Goal: Task Accomplishment & Management: Use online tool/utility

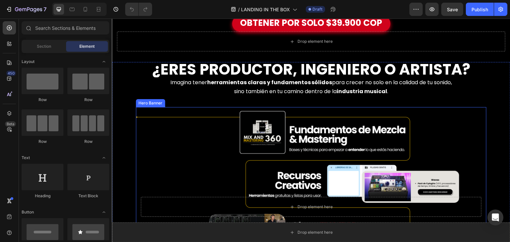
scroll to position [324, 0]
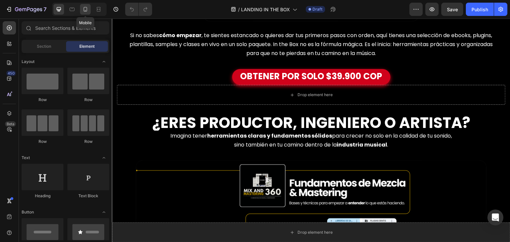
click at [85, 14] on div at bounding box center [85, 9] width 11 height 11
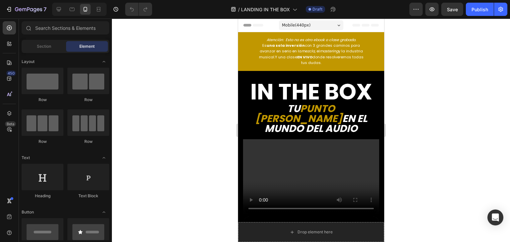
click at [481, 16] on div "7 Version history / LANDING IN THE BOX Draft Preview Save Publish" at bounding box center [255, 9] width 510 height 19
click at [477, 10] on div "Publish" at bounding box center [479, 9] width 17 height 7
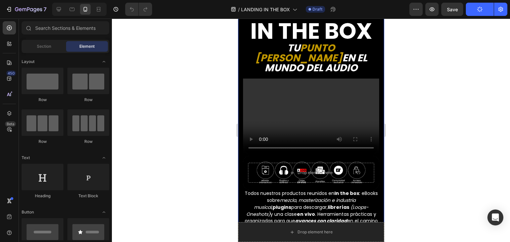
scroll to position [58, 0]
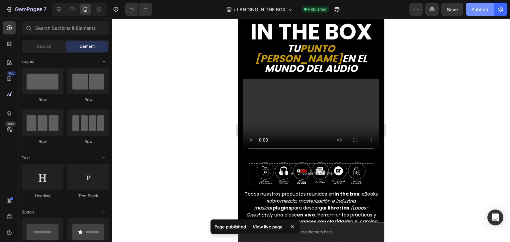
drag, startPoint x: 426, startPoint y: 6, endPoint x: 493, endPoint y: 10, distance: 67.2
click at [493, 10] on div "Preview Save Publish" at bounding box center [458, 9] width 98 height 13
click at [497, 10] on icon "button" at bounding box center [500, 9] width 7 height 7
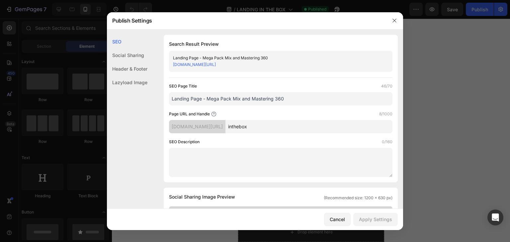
drag, startPoint x: 252, startPoint y: 66, endPoint x: 170, endPoint y: 67, distance: 82.3
click at [170, 67] on div "Landing Page - Mega Pack Mix and Mastering 360 [DOMAIN_NAME][URL]" at bounding box center [280, 61] width 223 height 21
copy link "[DOMAIN_NAME][URL]"
click at [399, 15] on div at bounding box center [394, 20] width 17 height 17
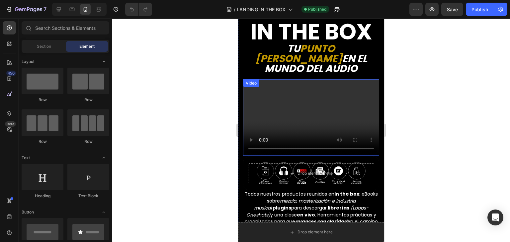
scroll to position [0, 0]
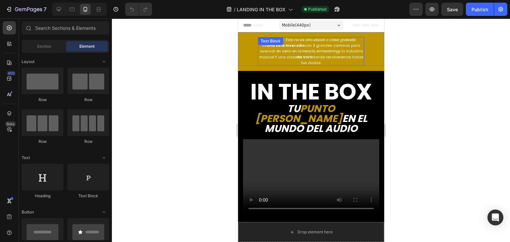
click at [312, 49] on icon "mezcla" at bounding box center [307, 50] width 13 height 5
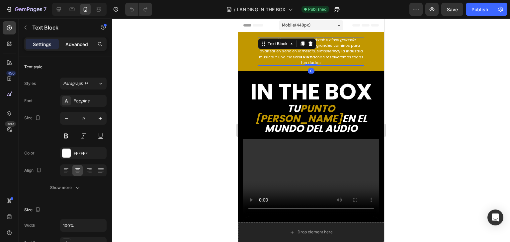
click at [88, 41] on p "Advanced" at bounding box center [76, 44] width 23 height 7
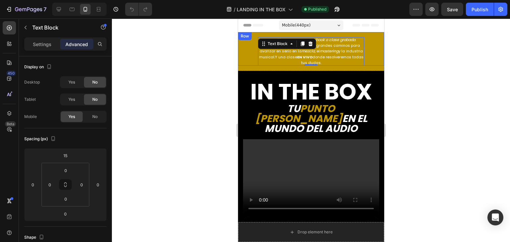
click at [252, 55] on div "Atención: Esto no es otro ebook o clase grabada. Es una sola inversión con 3 gr…" at bounding box center [311, 49] width 146 height 34
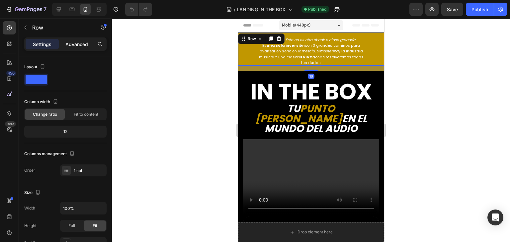
click at [83, 46] on p "Advanced" at bounding box center [76, 44] width 23 height 7
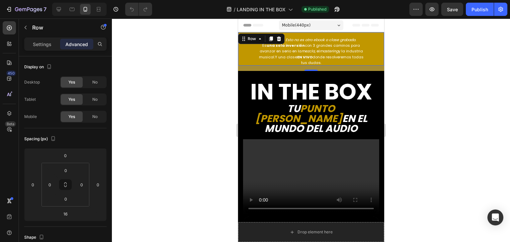
click at [247, 67] on div "16" at bounding box center [311, 68] width 146 height 5
click at [205, 93] on div at bounding box center [311, 131] width 398 height 224
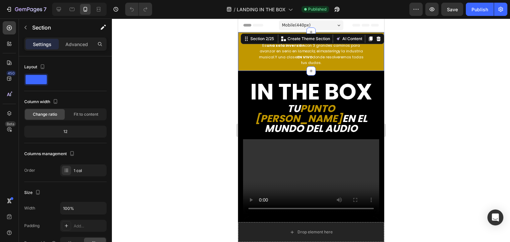
click at [367, 67] on div "Atención: Esto no es otro ebook o clase grabada. Es una sola inversión con 3 gr…" at bounding box center [311, 51] width 146 height 39
click at [76, 44] on p "Advanced" at bounding box center [76, 44] width 23 height 7
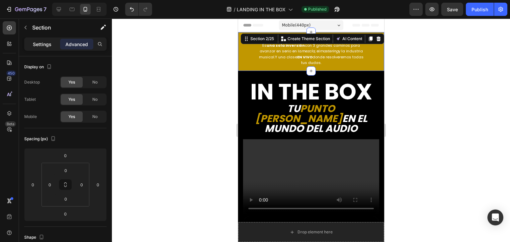
click at [36, 47] on p "Settings" at bounding box center [42, 44] width 19 height 7
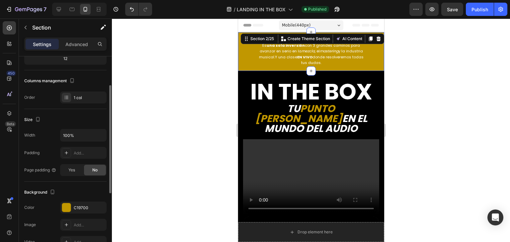
scroll to position [79, 0]
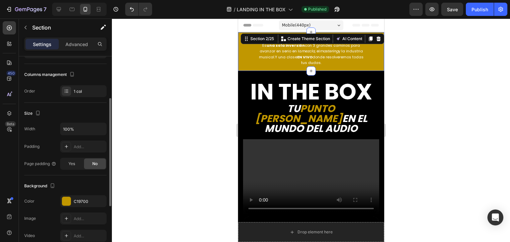
click at [86, 121] on div "Size Width 100% Padding Add... Page padding Yes No" at bounding box center [65, 139] width 82 height 73
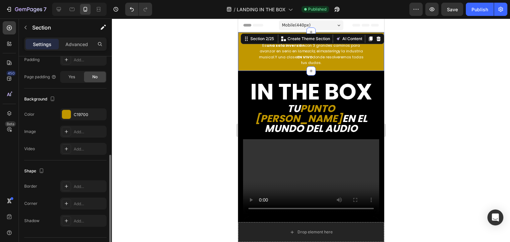
scroll to position [182, 0]
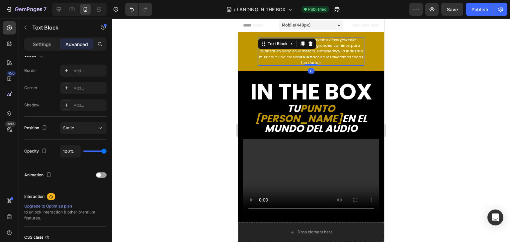
click at [263, 53] on p "Es una sola inversión con 3 grandes caminos para avanzar en serio en la mezcla …" at bounding box center [311, 54] width 106 height 23
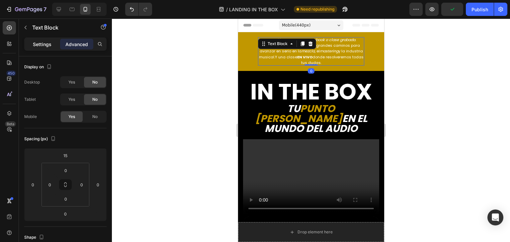
click at [38, 46] on p "Settings" at bounding box center [42, 44] width 19 height 7
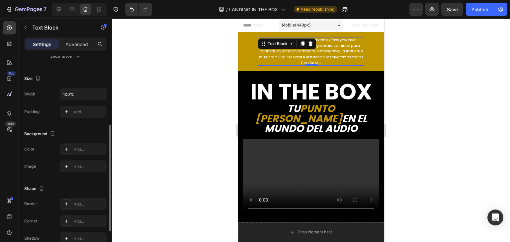
scroll to position [188, 0]
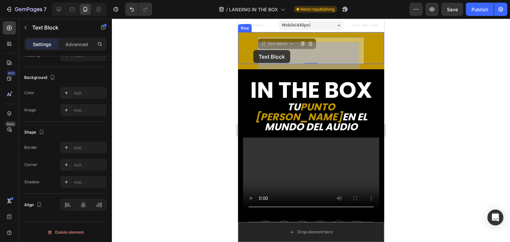
drag, startPoint x: 265, startPoint y: 56, endPoint x: 253, endPoint y: 50, distance: 12.9
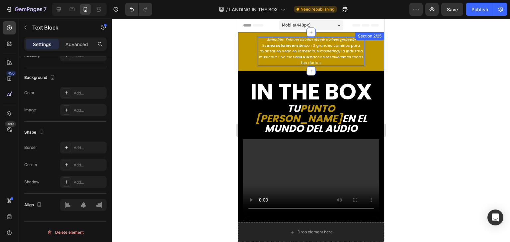
drag, startPoint x: 277, startPoint y: 53, endPoint x: 266, endPoint y: 67, distance: 18.2
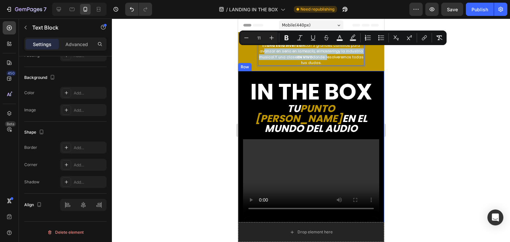
drag, startPoint x: 267, startPoint y: 49, endPoint x: 265, endPoint y: 72, distance: 23.1
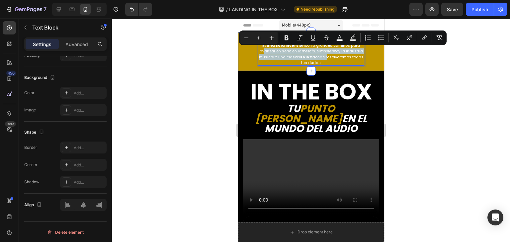
scroll to position [182, 0]
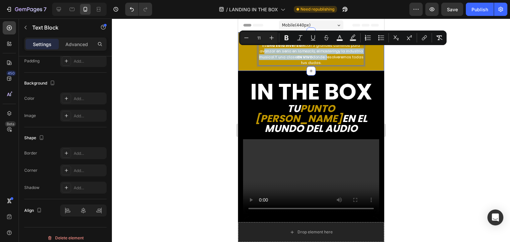
click at [240, 68] on div "Atención: Esto no es otro ebook o clase grabada. Es una sola inversión con 3 gr…" at bounding box center [311, 51] width 146 height 39
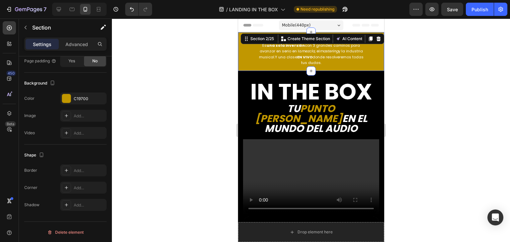
scroll to position [0, 0]
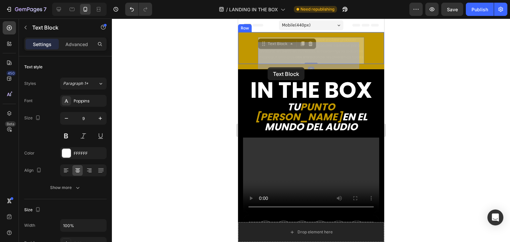
drag, startPoint x: 269, startPoint y: 60, endPoint x: 269, endPoint y: 64, distance: 4.0
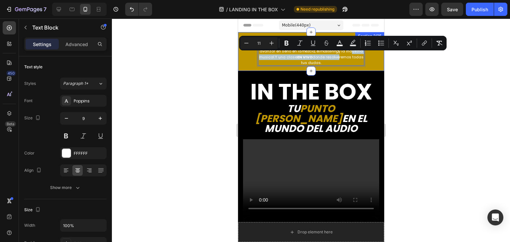
drag, startPoint x: 272, startPoint y: 56, endPoint x: 292, endPoint y: 65, distance: 21.5
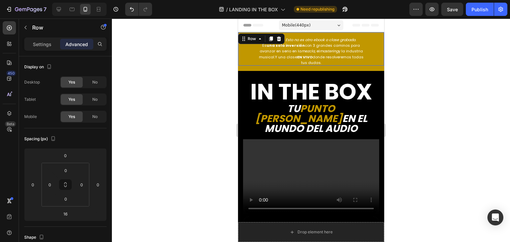
click at [369, 63] on div "Atención: Esto no es otro ebook o clase grabada. Es una sola inversión con 3 gr…" at bounding box center [311, 49] width 146 height 34
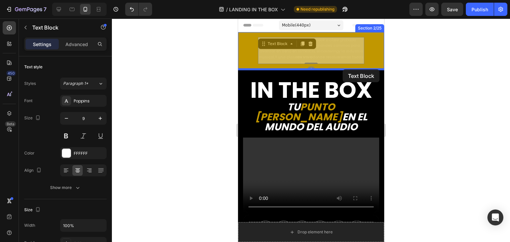
drag, startPoint x: 324, startPoint y: 43, endPoint x: 342, endPoint y: 69, distance: 32.0
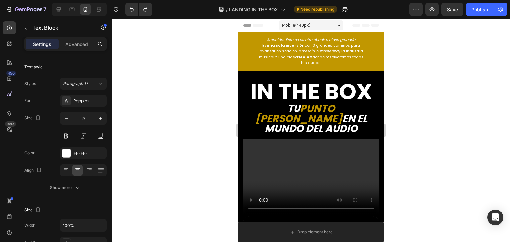
click at [303, 54] on span "Y una clase EN VIVO donde resolveremos todas tus dudas." at bounding box center [318, 59] width 89 height 11
click at [489, 72] on div at bounding box center [311, 131] width 398 height 224
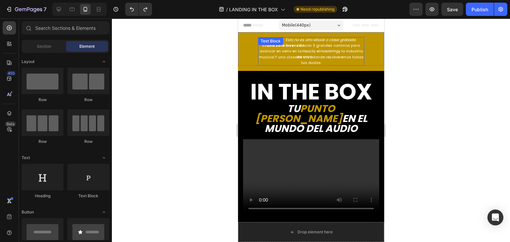
click at [329, 50] on icon "mastering" at bounding box center [328, 50] width 19 height 5
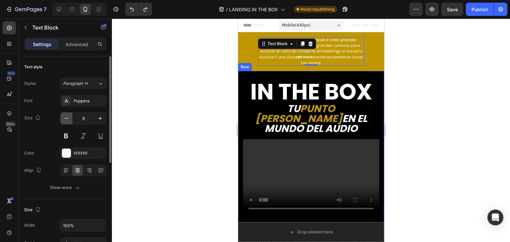
click at [68, 120] on icon "button" at bounding box center [66, 118] width 7 height 7
type input "8"
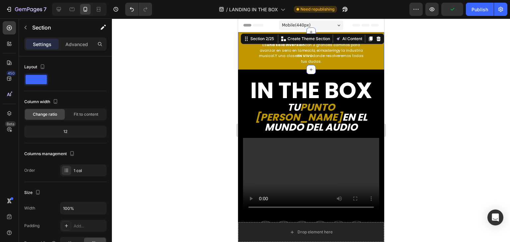
click at [345, 63] on div "Atención: Esto no es otro ebook o clase grabada. Es una sola inversión con 3 gr…" at bounding box center [311, 51] width 146 height 38
click at [343, 57] on p "Es una sola inversión con 3 grandes caminos para avanzar en serio en la mezcla …" at bounding box center [311, 53] width 106 height 22
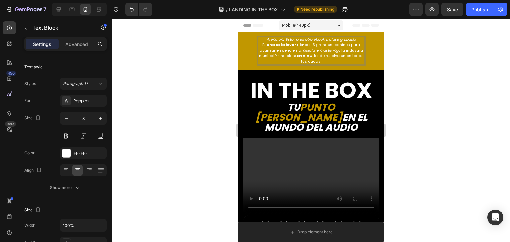
click at [343, 61] on p "Es una sola inversión con 3 grandes caminos para avanzar en serio en la mezcla …" at bounding box center [311, 53] width 106 height 22
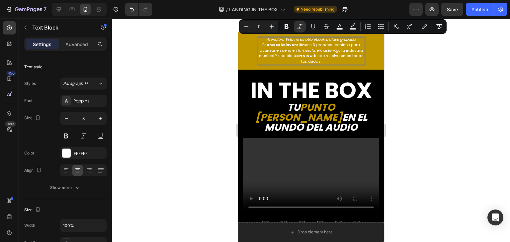
drag, startPoint x: 355, startPoint y: 39, endPoint x: 263, endPoint y: 38, distance: 92.3
click at [263, 38] on p "Atención: Esto no es otro ebook o clase grabada." at bounding box center [311, 39] width 106 height 5
click at [251, 28] on button "Minus" at bounding box center [246, 27] width 12 height 12
type input "10"
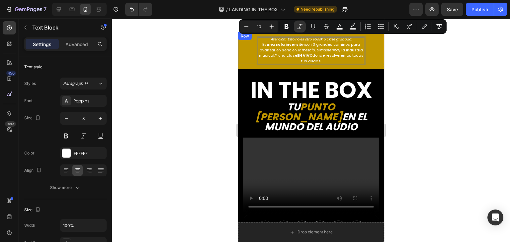
click at [222, 78] on div at bounding box center [311, 131] width 398 height 224
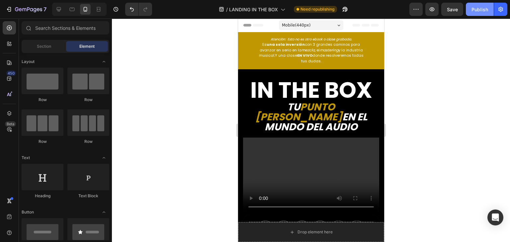
click at [477, 7] on div "Publish" at bounding box center [479, 9] width 17 height 7
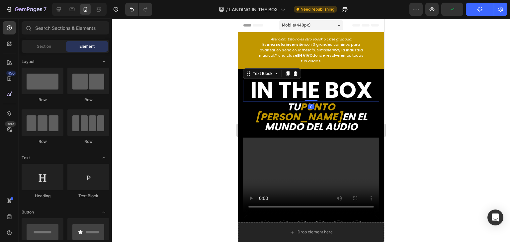
click at [339, 84] on span "in the box" at bounding box center [311, 90] width 122 height 31
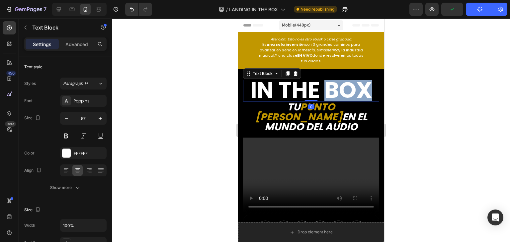
click at [339, 84] on span "in the box" at bounding box center [311, 90] width 122 height 31
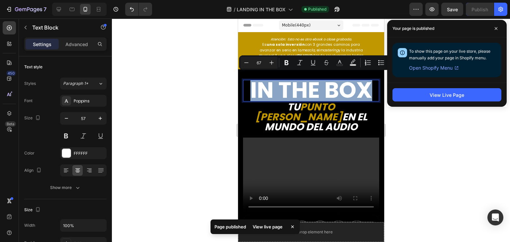
drag, startPoint x: 250, startPoint y: 93, endPoint x: 372, endPoint y: 81, distance: 123.4
click at [372, 81] on p "in the box" at bounding box center [310, 91] width 135 height 20
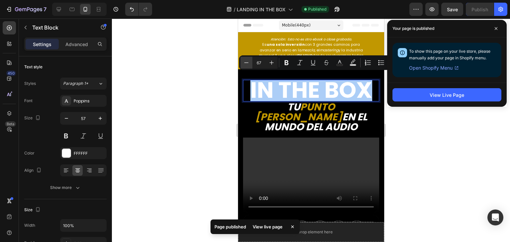
click at [245, 64] on icon "Editor contextual toolbar" at bounding box center [246, 62] width 7 height 7
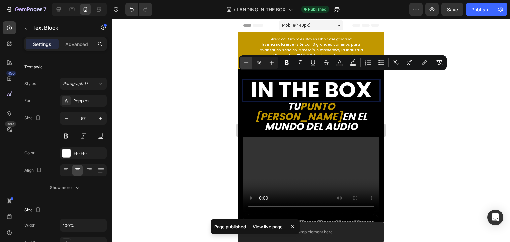
click at [245, 64] on icon "Editor contextual toolbar" at bounding box center [246, 62] width 7 height 7
type input "64"
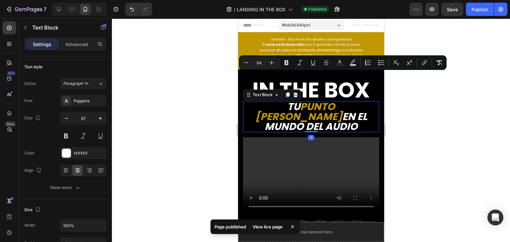
click at [363, 116] on p "tu punto [PERSON_NAME] en el mundo del audio" at bounding box center [310, 117] width 135 height 30
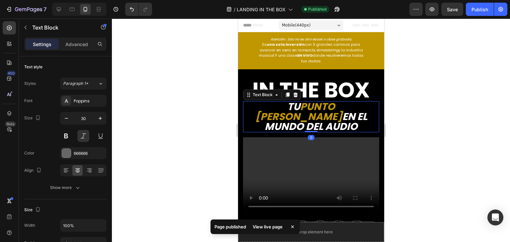
click at [363, 116] on p "tu punto [PERSON_NAME] en el mundo del audio" at bounding box center [310, 117] width 135 height 30
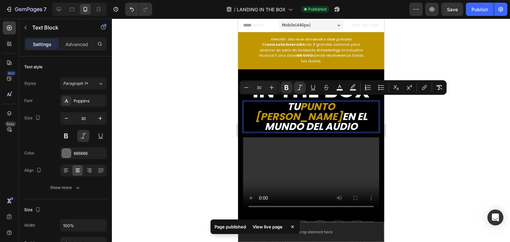
drag, startPoint x: 363, startPoint y: 116, endPoint x: 245, endPoint y: 111, distance: 117.9
click at [245, 111] on p "tu punto [PERSON_NAME] en el mundo del audio" at bounding box center [310, 117] width 135 height 30
click at [243, 91] on button "Minus" at bounding box center [246, 88] width 12 height 12
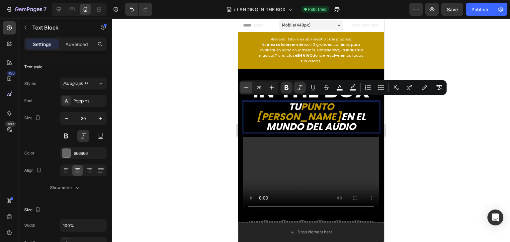
click at [243, 91] on button "Minus" at bounding box center [246, 88] width 12 height 12
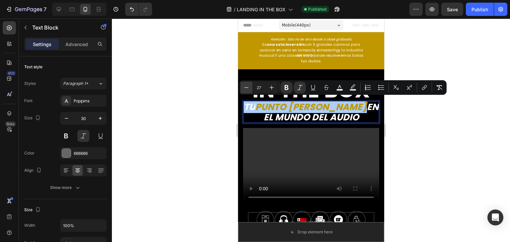
click at [243, 91] on button "Minus" at bounding box center [246, 88] width 12 height 12
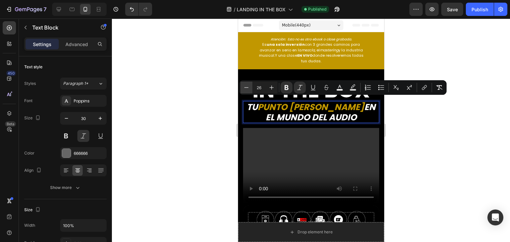
click at [243, 91] on button "Minus" at bounding box center [246, 88] width 12 height 12
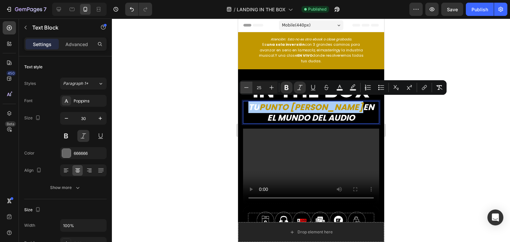
click at [243, 91] on button "Minus" at bounding box center [246, 88] width 12 height 12
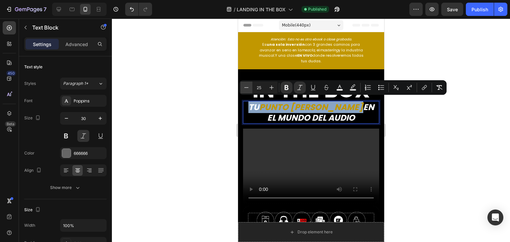
type input "24"
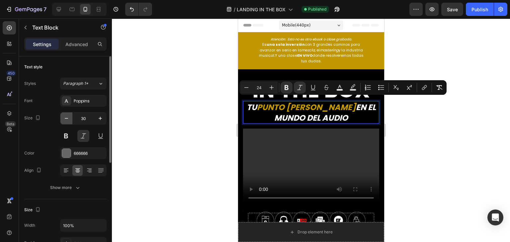
click at [62, 118] on button "button" at bounding box center [66, 119] width 12 height 12
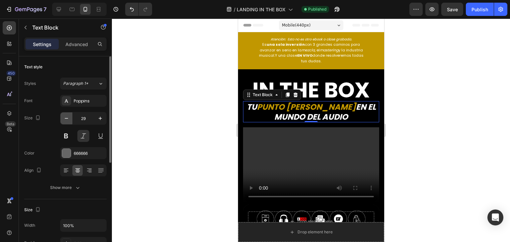
click at [62, 118] on button "button" at bounding box center [66, 119] width 12 height 12
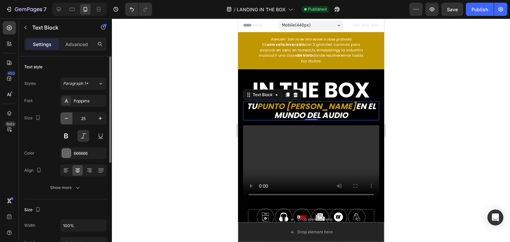
click at [62, 118] on button "button" at bounding box center [66, 119] width 12 height 12
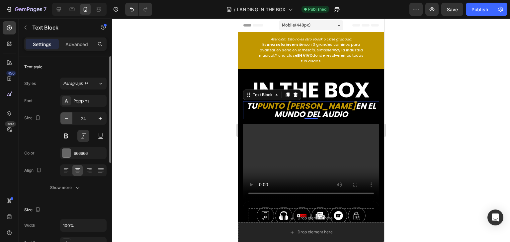
click at [62, 118] on button "button" at bounding box center [66, 119] width 12 height 12
type input "23"
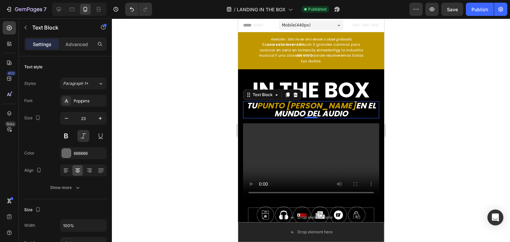
click at [162, 96] on div at bounding box center [311, 131] width 398 height 224
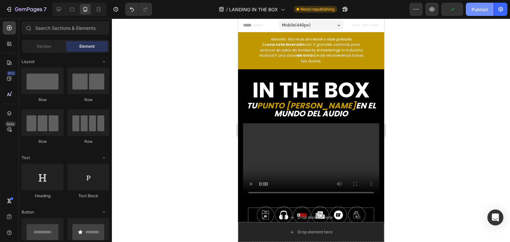
click at [467, 13] on button "Publish" at bounding box center [480, 9] width 28 height 13
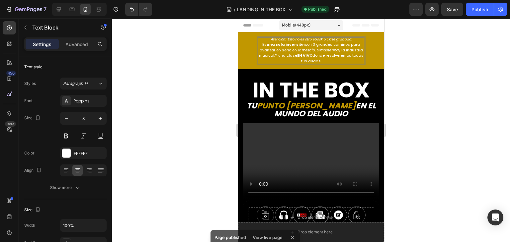
click at [332, 40] on icon "Atención: Esto no es otro ebook o clase grabada." at bounding box center [310, 39] width 81 height 5
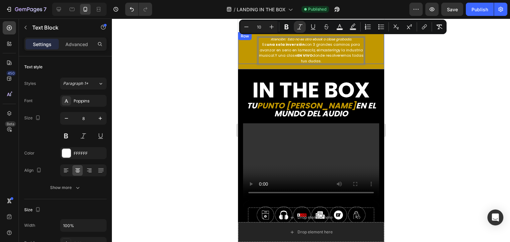
drag, startPoint x: 351, startPoint y: 39, endPoint x: 491, endPoint y: 52, distance: 140.0
click at [253, 34] on div "Atención: Esto no es otro ebook o clase grabada. Es una sola inversión con 3 gr…" at bounding box center [311, 48] width 146 height 32
click at [246, 26] on icon "Editor contextual toolbar" at bounding box center [246, 27] width 7 height 7
type input "9"
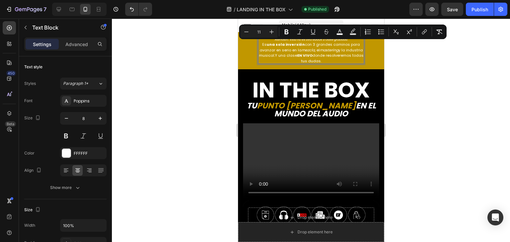
drag, startPoint x: 262, startPoint y: 45, endPoint x: 341, endPoint y: 59, distance: 80.2
click at [341, 59] on p "Es una sola inversión con 3 grandes caminos para avanzar en serio en la mezcla …" at bounding box center [311, 53] width 106 height 22
click at [243, 28] on button "Minus" at bounding box center [246, 32] width 12 height 12
type input "10"
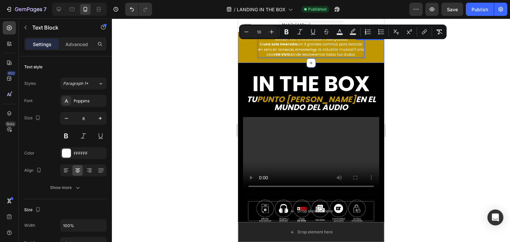
click at [441, 74] on div at bounding box center [311, 131] width 398 height 224
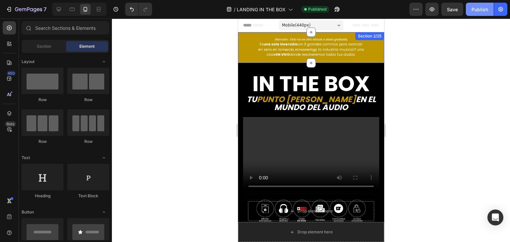
click at [480, 11] on div "Publish" at bounding box center [479, 9] width 17 height 7
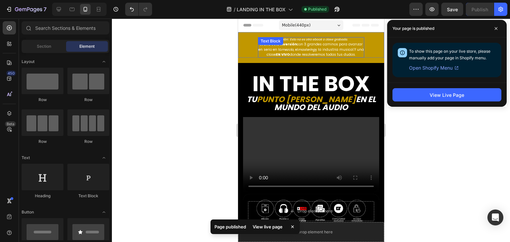
click at [258, 46] on div "Atención: Esto no es otro ebook o clase grabada. Es una sola inversión con 3 gr…" at bounding box center [311, 47] width 106 height 21
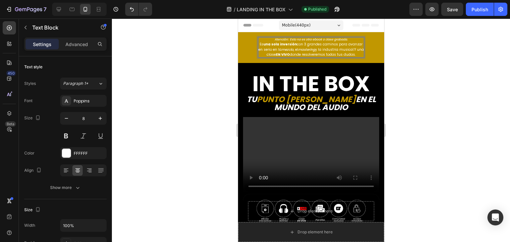
click at [258, 44] on p "Es una sola inversión con 3 grandes caminos para avanzar en serio en la mezcla …" at bounding box center [311, 49] width 106 height 15
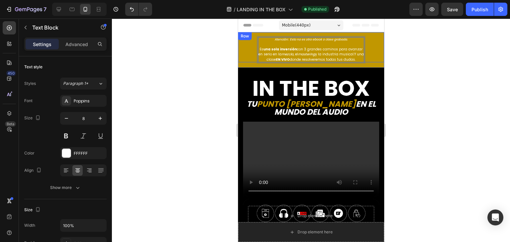
click at [201, 57] on div at bounding box center [311, 131] width 398 height 224
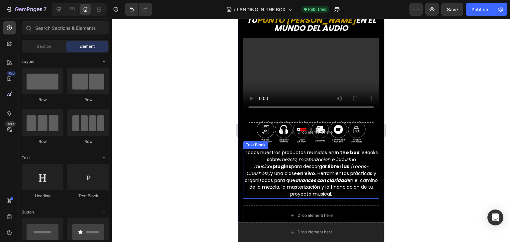
scroll to position [175, 0]
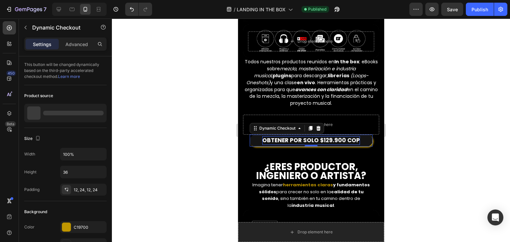
click at [299, 140] on span "OBTENER POR SOLO $129.900 COP" at bounding box center [311, 140] width 98 height 8
click at [268, 138] on span "OBTENER POR SOLO $129.900 COP" at bounding box center [311, 140] width 98 height 8
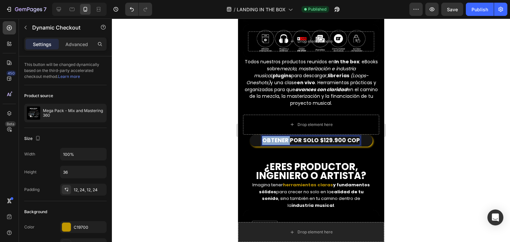
click at [268, 138] on span "OBTENER POR SOLO $129.900 COP" at bounding box center [311, 140] width 98 height 8
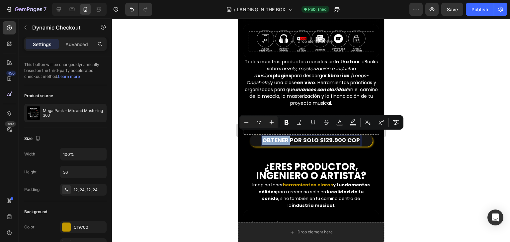
click at [262, 138] on span "OBTENER POR SOLO $129.900 COP" at bounding box center [311, 140] width 98 height 8
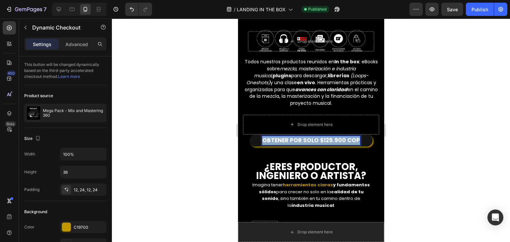
drag, startPoint x: 262, startPoint y: 138, endPoint x: 351, endPoint y: 133, distance: 89.4
click at [351, 136] on span "OBTENER POR SOLO $129.900 COP" at bounding box center [311, 140] width 98 height 8
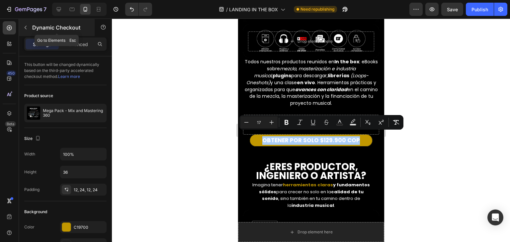
click at [25, 29] on icon "button" at bounding box center [25, 27] width 5 height 5
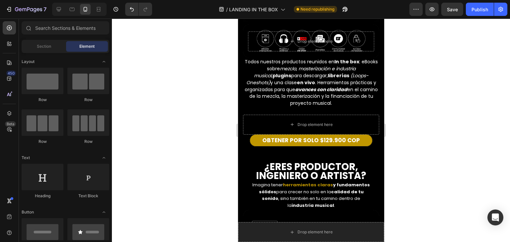
click at [25, 29] on div at bounding box center [28, 27] width 13 height 13
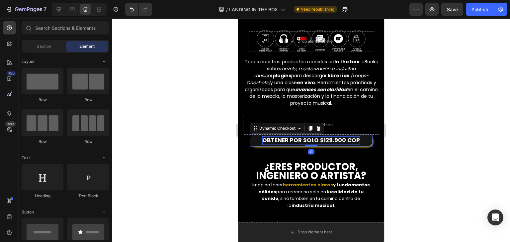
click at [263, 136] on span "OBTENER POR SOLO $129.900 COP" at bounding box center [311, 140] width 98 height 8
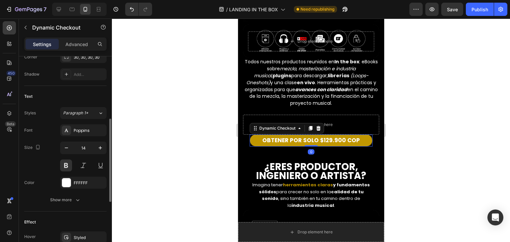
scroll to position [243, 0]
click at [66, 150] on icon "button" at bounding box center [66, 147] width 7 height 7
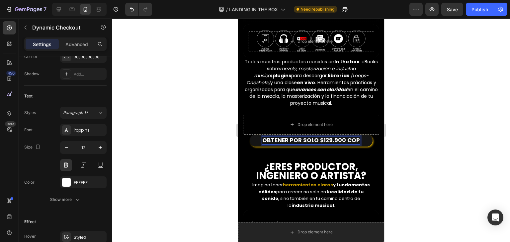
click at [267, 138] on span "OBTENER POR SOLO $129.900 COP" at bounding box center [311, 140] width 98 height 8
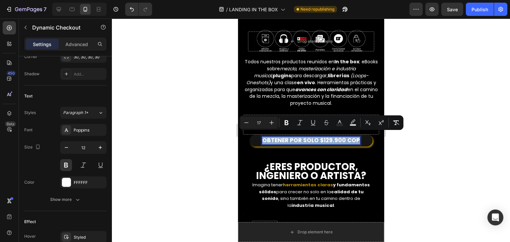
drag, startPoint x: 263, startPoint y: 138, endPoint x: 355, endPoint y: 133, distance: 92.4
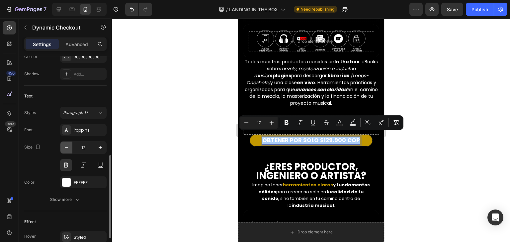
click at [70, 146] on button "button" at bounding box center [66, 148] width 12 height 12
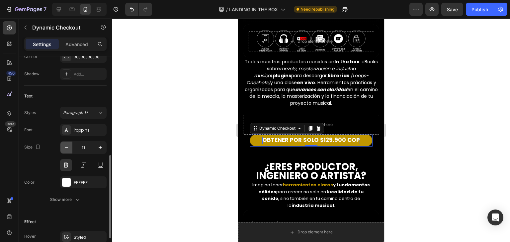
click at [70, 146] on button "button" at bounding box center [66, 148] width 12 height 12
type input "10"
drag, startPoint x: 192, startPoint y: 119, endPoint x: 15, endPoint y: 104, distance: 177.5
click at [192, 119] on div at bounding box center [311, 131] width 398 height 224
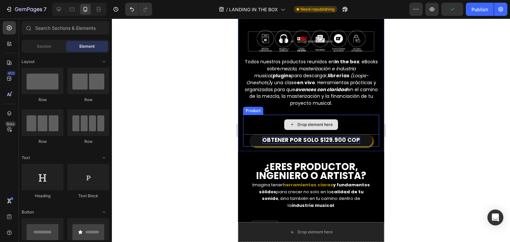
click at [259, 135] on button "OBTENER POR SOLO $129.900 COP" at bounding box center [310, 141] width 123 height 12
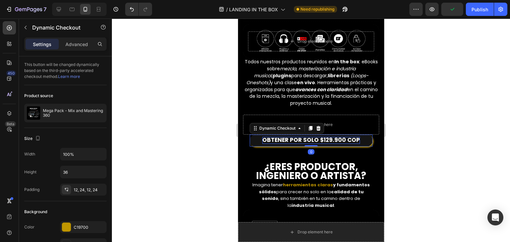
click at [259, 135] on button "OBTENER POR SOLO $129.900 COP" at bounding box center [310, 141] width 123 height 12
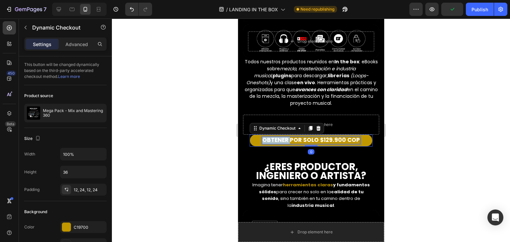
click at [263, 136] on span "OBTENER POR SOLO $129.900 COP" at bounding box center [311, 140] width 98 height 8
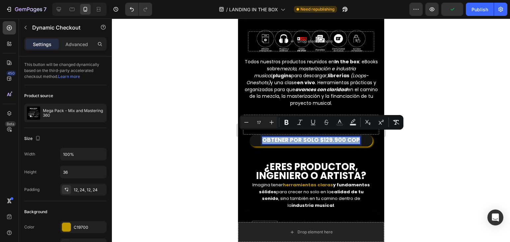
drag, startPoint x: 263, startPoint y: 136, endPoint x: 337, endPoint y: 133, distance: 74.7
click at [337, 135] on button "OBTENER POR SOLO $129.900 COP" at bounding box center [310, 141] width 123 height 12
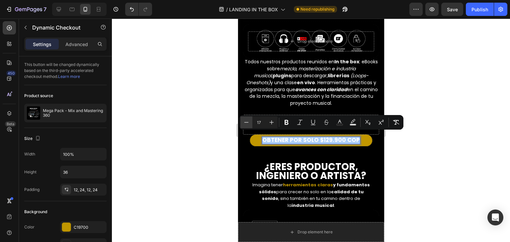
click at [245, 124] on icon "Editor contextual toolbar" at bounding box center [246, 122] width 7 height 7
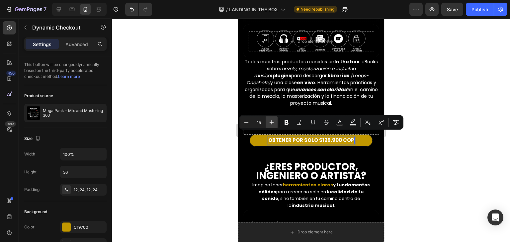
click at [272, 124] on icon "Editor contextual toolbar" at bounding box center [271, 122] width 7 height 7
type input "16"
click at [212, 152] on div at bounding box center [311, 131] width 398 height 224
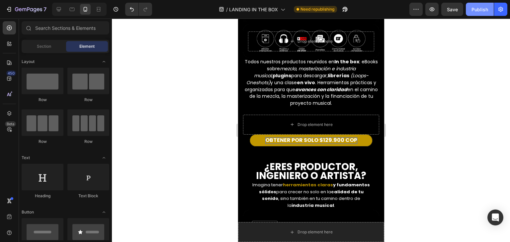
click at [471, 8] on button "Publish" at bounding box center [480, 9] width 28 height 13
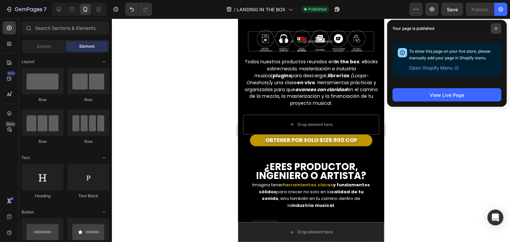
click at [494, 31] on span at bounding box center [496, 28] width 11 height 11
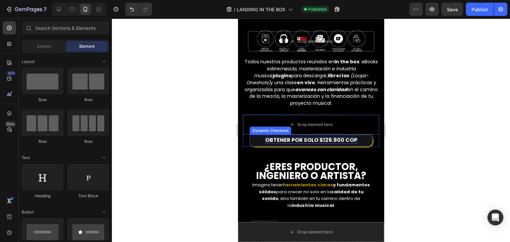
click at [357, 135] on button "OBTENER POR SOLO $129.900 COP" at bounding box center [310, 141] width 123 height 12
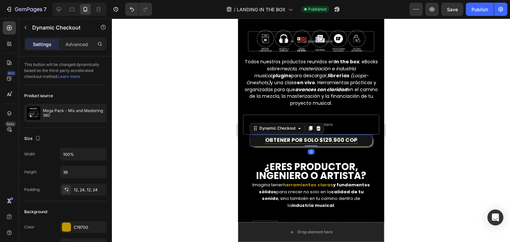
click at [353, 137] on button "OBTENER POR SOLO $129.900 COP" at bounding box center [310, 141] width 123 height 12
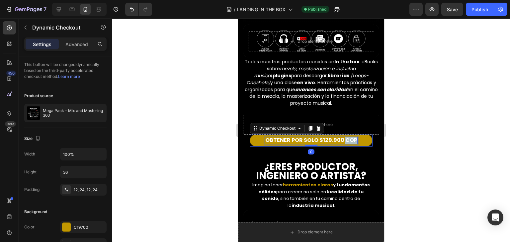
click at [346, 137] on span "OBTENER POR SOLO $129.900 COP" at bounding box center [311, 140] width 92 height 8
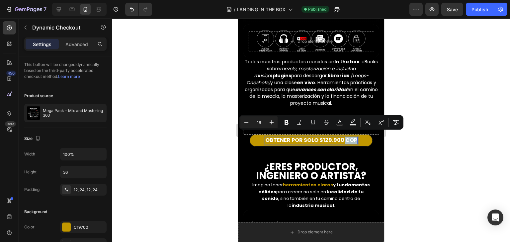
click at [350, 137] on span "OBTENER POR SOLO $129.900 COP" at bounding box center [311, 140] width 92 height 8
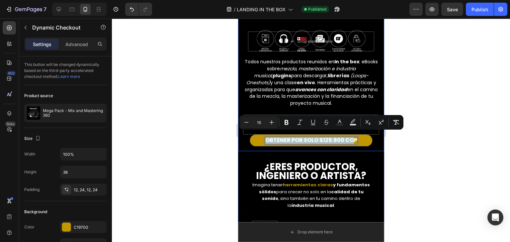
drag, startPoint x: 350, startPoint y: 137, endPoint x: 257, endPoint y: 147, distance: 93.5
click at [257, 147] on div "in the box Text Block tu punto [PERSON_NAME] en el mundo del audio Text Block V…" at bounding box center [311, 27] width 136 height 248
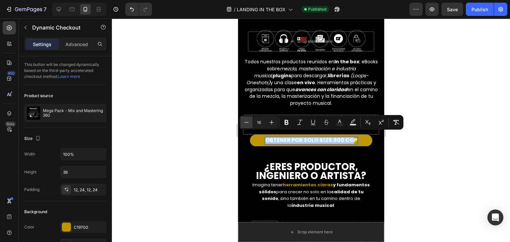
click at [246, 120] on icon "Editor contextual toolbar" at bounding box center [246, 122] width 7 height 7
type input "15"
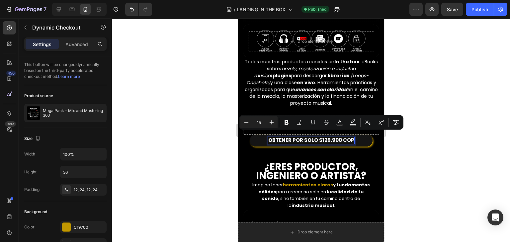
click at [343, 137] on span "OBTENER POR SOLO $129.900 CO" at bounding box center [309, 140] width 83 height 7
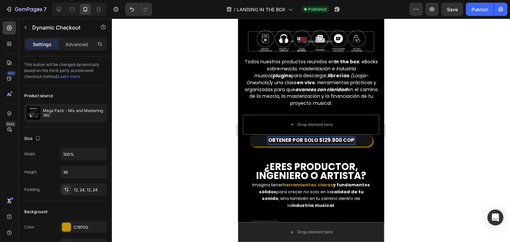
click at [340, 137] on span "OBTENER POR SOLO $129.900 CO" at bounding box center [309, 140] width 83 height 7
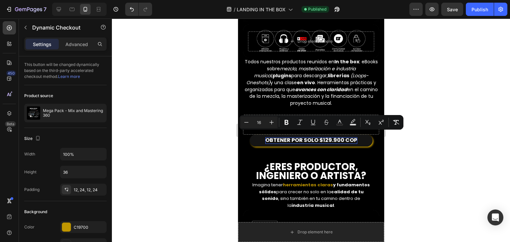
click at [263, 135] on button "OBTENER POR SOLO $129.900 COP" at bounding box center [310, 141] width 123 height 12
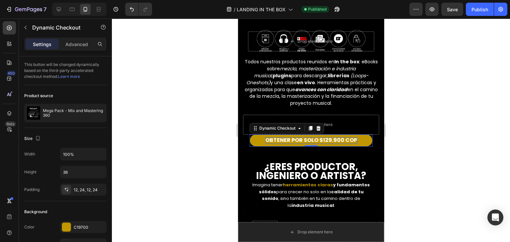
click at [266, 136] on span "OBTENER POR SOLO $129.900 COP" at bounding box center [311, 140] width 92 height 8
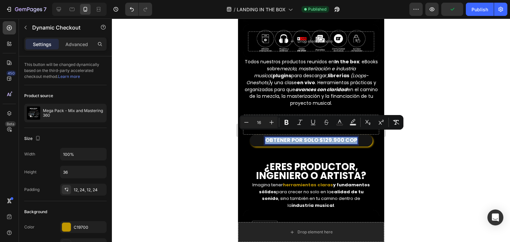
drag, startPoint x: 265, startPoint y: 136, endPoint x: 363, endPoint y: 134, distance: 97.6
click at [363, 135] on button "OBTENER POR SOLO $129.900 COP" at bounding box center [310, 141] width 123 height 12
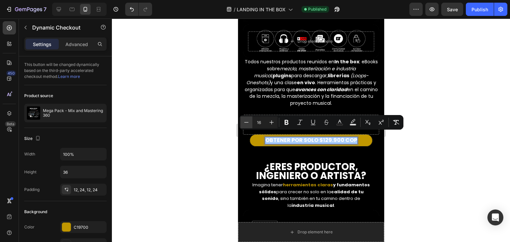
click at [246, 121] on icon "Editor contextual toolbar" at bounding box center [246, 122] width 7 height 7
type input "15"
click at [150, 180] on div at bounding box center [311, 131] width 398 height 224
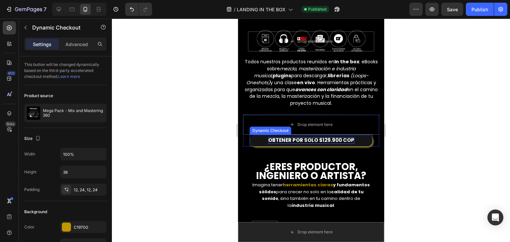
click at [256, 139] on button "OBTENER POR SOLO $129.900 COP" at bounding box center [310, 141] width 123 height 12
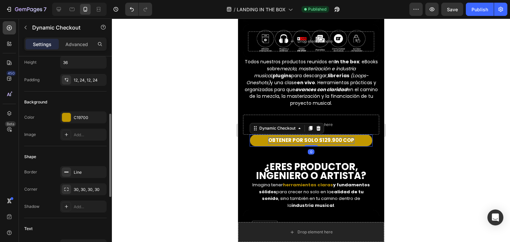
scroll to position [141, 0]
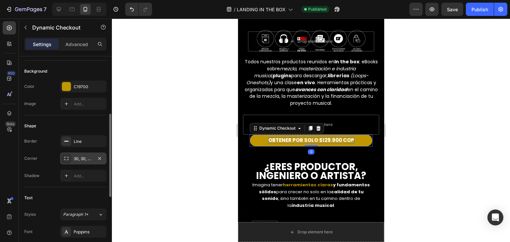
click at [76, 161] on div "30, 30, 30, 30" at bounding box center [83, 159] width 19 height 6
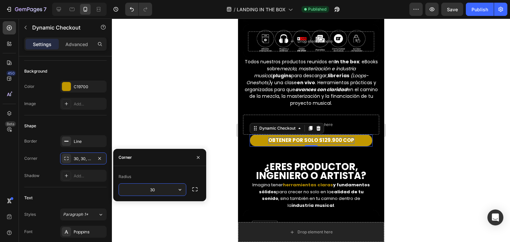
click at [151, 187] on input "30" at bounding box center [152, 190] width 67 height 12
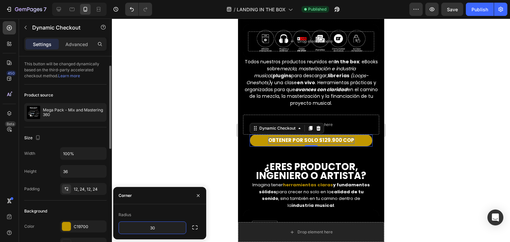
scroll to position [0, 0]
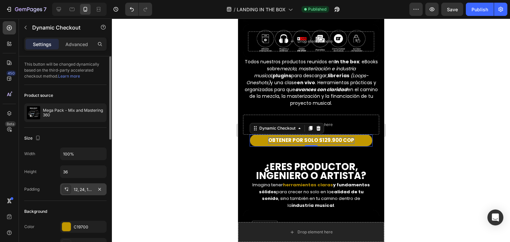
click at [81, 187] on div "12, 24, 12, 24" at bounding box center [83, 190] width 19 height 6
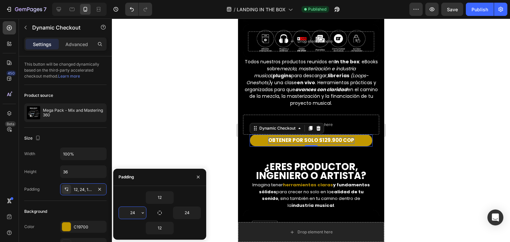
click at [130, 211] on input "24" at bounding box center [132, 213] width 27 height 12
type input "10"
click at [189, 212] on input "24" at bounding box center [186, 213] width 27 height 12
type input "10"
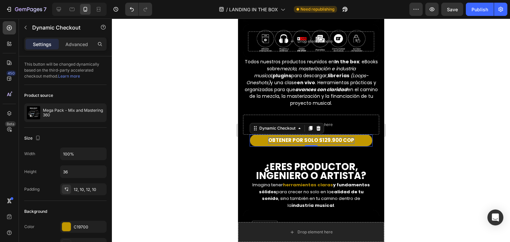
click at [224, 145] on div at bounding box center [311, 131] width 398 height 224
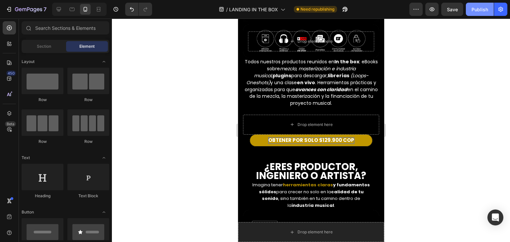
click at [475, 6] on div "Publish" at bounding box center [479, 9] width 17 height 7
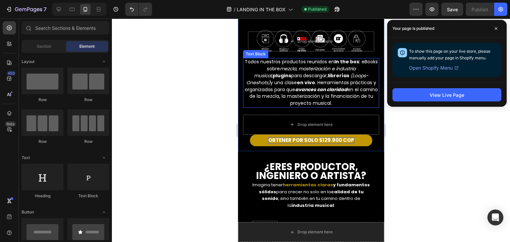
scroll to position [232, 0]
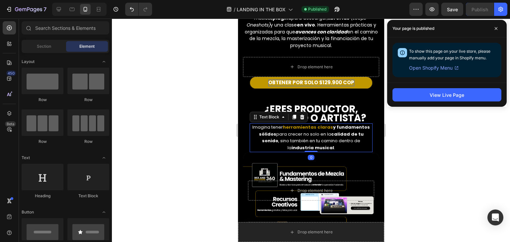
click at [255, 124] on span "Imagina tener" at bounding box center [267, 127] width 31 height 6
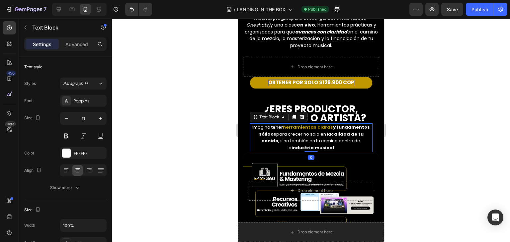
click at [253, 124] on span "Imagina tener" at bounding box center [267, 127] width 31 height 6
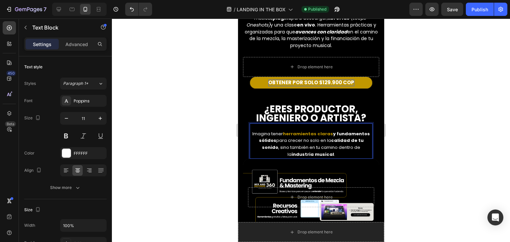
click at [253, 124] on p "Rich Text Editor. Editing area: main" at bounding box center [310, 127] width 121 height 7
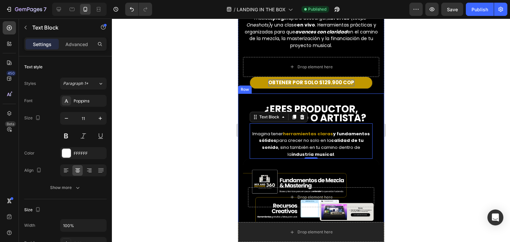
click at [211, 148] on div at bounding box center [311, 131] width 398 height 224
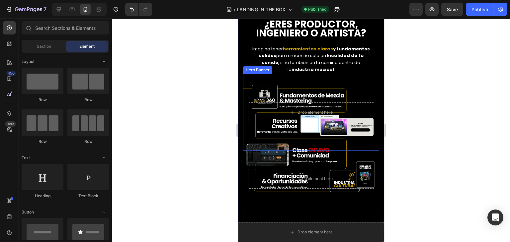
scroll to position [412, 0]
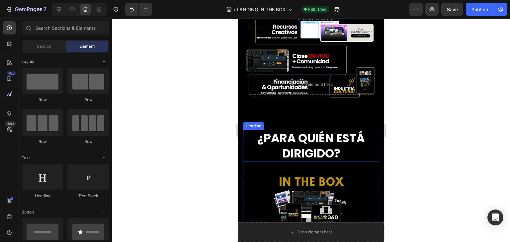
click at [330, 139] on strong "¿PARA QUIÉN ESTÁ DIRIGIDO?" at bounding box center [311, 146] width 108 height 32
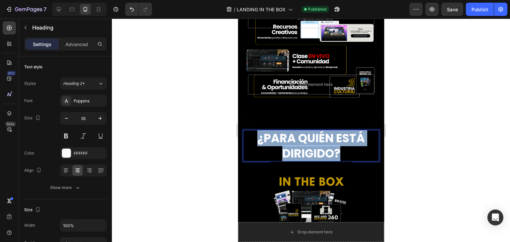
drag, startPoint x: 348, startPoint y: 143, endPoint x: 250, endPoint y: 136, distance: 97.9
click at [250, 136] on p "¿PARA QUIÉN ESTÁ DIRIGIDO?" at bounding box center [310, 146] width 135 height 30
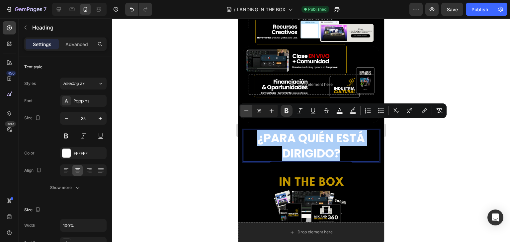
click at [243, 111] on icon "Editor contextual toolbar" at bounding box center [246, 111] width 7 height 7
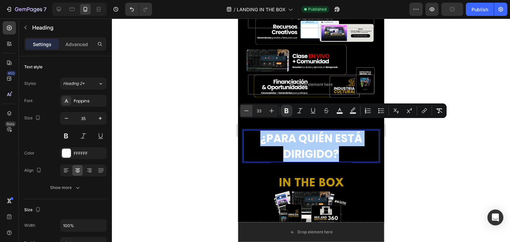
click at [243, 111] on icon "Editor contextual toolbar" at bounding box center [246, 111] width 7 height 7
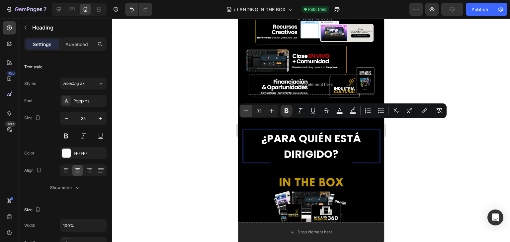
click at [243, 111] on icon "Editor contextual toolbar" at bounding box center [246, 111] width 7 height 7
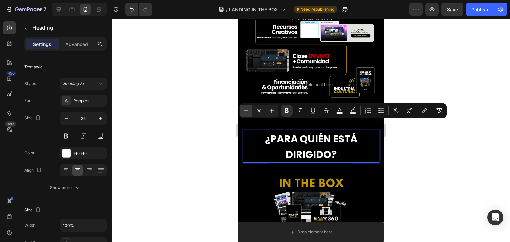
click at [243, 111] on icon "Editor contextual toolbar" at bounding box center [246, 111] width 7 height 7
type input "28"
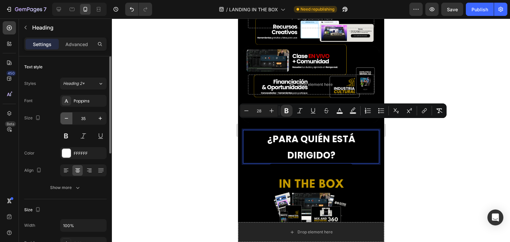
click at [66, 116] on icon "button" at bounding box center [66, 118] width 7 height 7
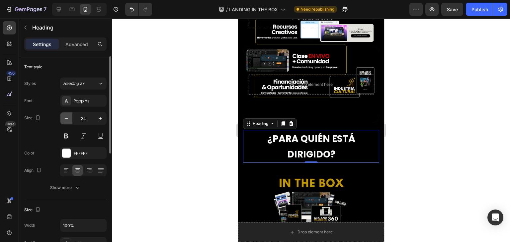
click at [66, 116] on icon "button" at bounding box center [66, 118] width 7 height 7
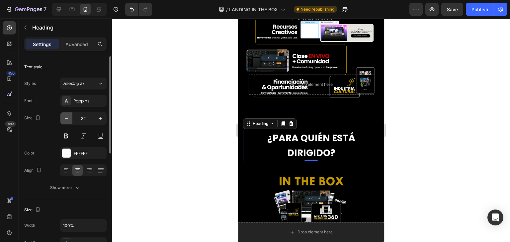
click at [66, 116] on icon "button" at bounding box center [66, 118] width 7 height 7
type input "31"
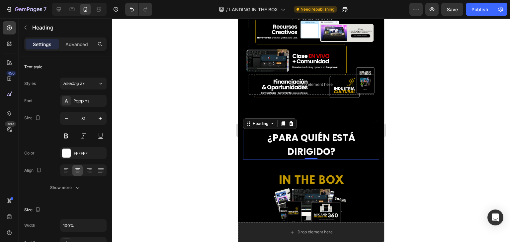
click at [284, 145] on p "¿PARA QUIÉN ESTÁ DIRIGIDO?" at bounding box center [310, 145] width 135 height 28
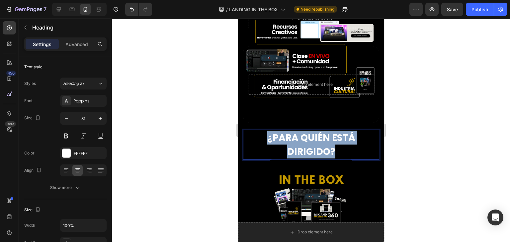
drag, startPoint x: 336, startPoint y: 147, endPoint x: 256, endPoint y: 123, distance: 83.2
click at [256, 131] on p "¿PARA QUIÉN ESTÁ DIRIGIDO?" at bounding box center [310, 145] width 135 height 28
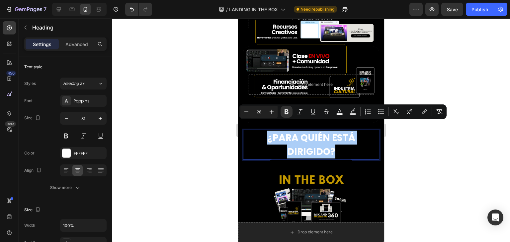
click at [252, 112] on input "28" at bounding box center [258, 112] width 13 height 8
click at [247, 112] on icon "Editor contextual toolbar" at bounding box center [246, 112] width 4 height 0
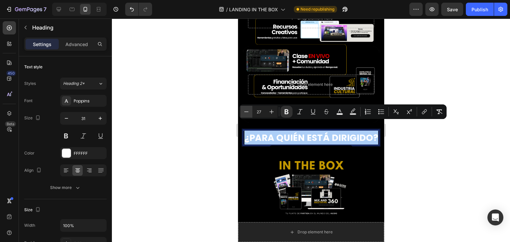
click at [247, 112] on icon "Editor contextual toolbar" at bounding box center [246, 112] width 4 height 0
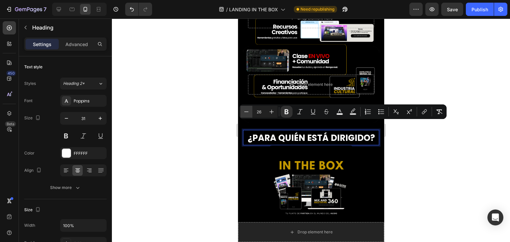
click at [247, 112] on icon "Editor contextual toolbar" at bounding box center [246, 112] width 4 height 0
click at [271, 111] on icon "Editor contextual toolbar" at bounding box center [271, 112] width 7 height 7
click at [246, 113] on icon "Editor contextual toolbar" at bounding box center [246, 112] width 7 height 7
type input "24"
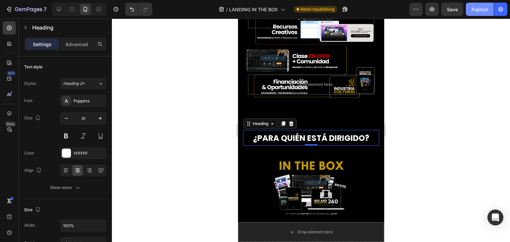
click at [480, 12] on div "Publish" at bounding box center [479, 9] width 17 height 7
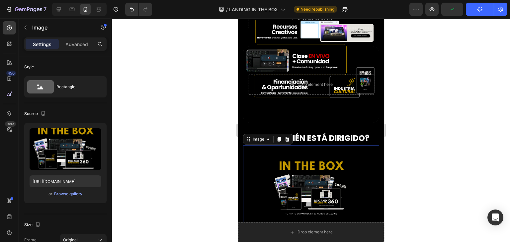
click at [281, 150] on img at bounding box center [310, 187] width 83 height 83
click at [68, 47] on div "Advanced" at bounding box center [76, 44] width 33 height 11
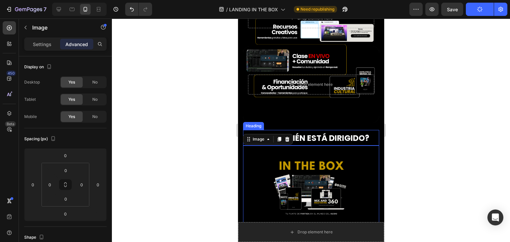
click at [320, 133] on strong "¿PARA QUIÉN ESTÁ DIRIGIDO?" at bounding box center [311, 138] width 116 height 11
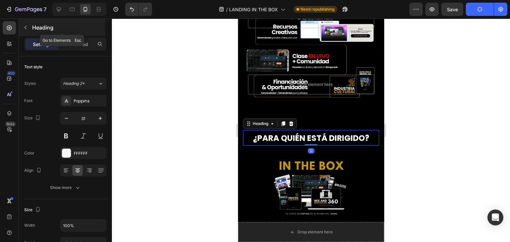
click at [76, 36] on div "Heading" at bounding box center [62, 27] width 86 height 17
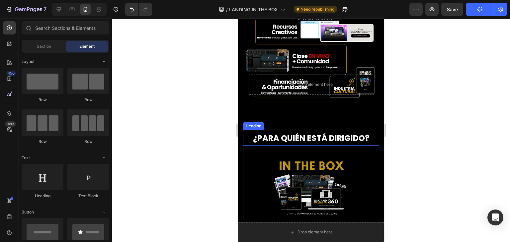
click at [289, 133] on strong "¿PARA QUIÉN ESTÁ DIRIGIDO?" at bounding box center [311, 138] width 116 height 11
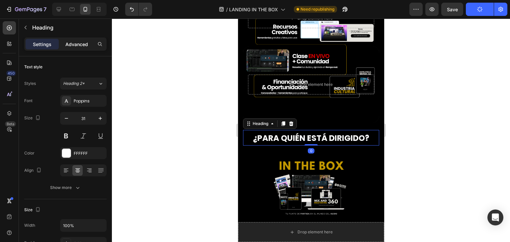
click at [74, 45] on p "Advanced" at bounding box center [76, 44] width 23 height 7
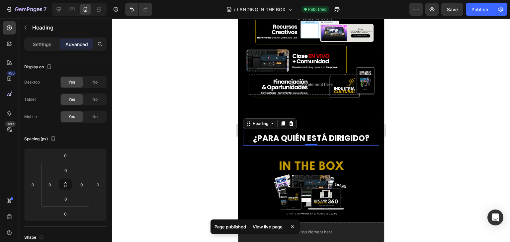
click at [477, 117] on div at bounding box center [311, 131] width 398 height 224
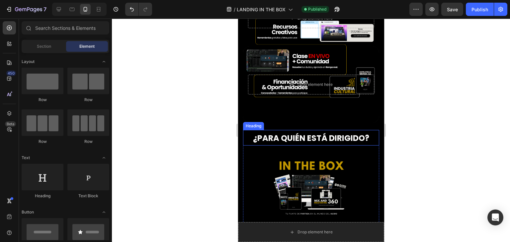
click at [306, 133] on strong "¿PARA QUIÉN ESTÁ DIRIGIDO?" at bounding box center [311, 138] width 116 height 11
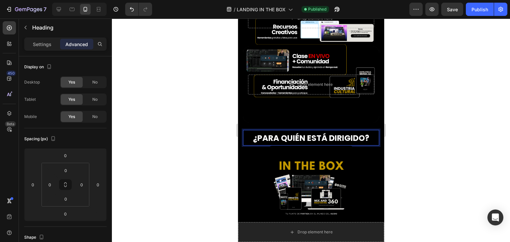
click at [303, 133] on strong "¿PARA QUIÉN ESTÁ DIRIGIDO?" at bounding box center [311, 138] width 116 height 11
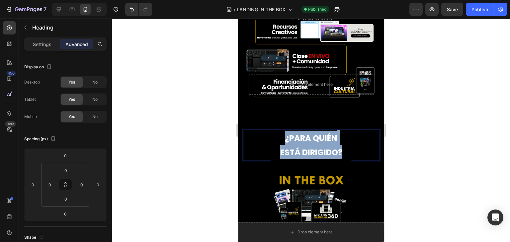
drag, startPoint x: 343, startPoint y: 147, endPoint x: 272, endPoint y: 125, distance: 73.6
click at [272, 131] on p "¿PARA QUIÉN ESTÁ DIRIGIDO?" at bounding box center [310, 145] width 135 height 29
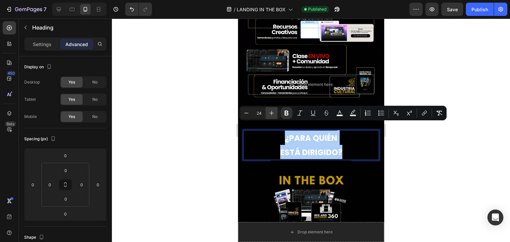
click at [274, 114] on icon "Editor contextual toolbar" at bounding box center [271, 113] width 7 height 7
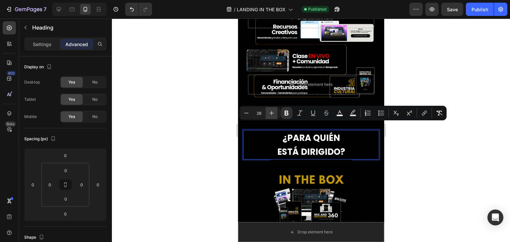
click at [274, 114] on icon "Editor contextual toolbar" at bounding box center [271, 113] width 7 height 7
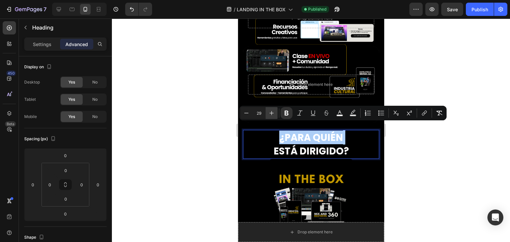
click at [274, 114] on icon "Editor contextual toolbar" at bounding box center [271, 113] width 7 height 7
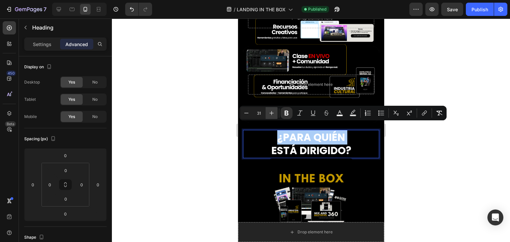
click at [274, 114] on icon "Editor contextual toolbar" at bounding box center [271, 113] width 7 height 7
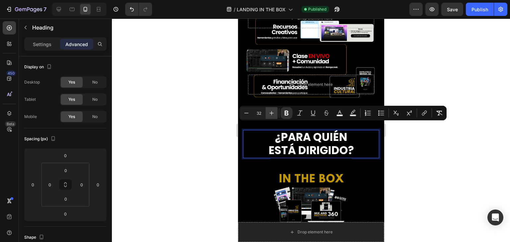
type input "33"
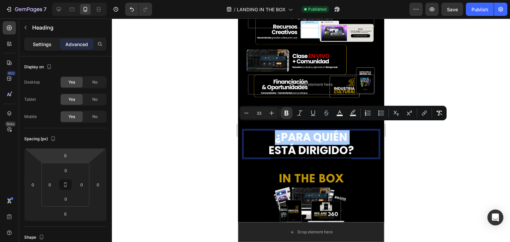
click at [49, 46] on p "Settings" at bounding box center [42, 44] width 19 height 7
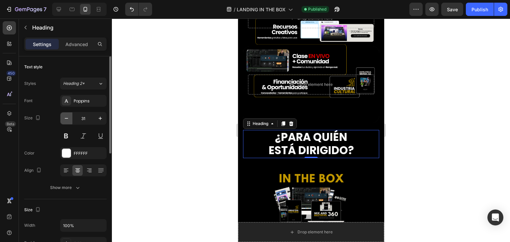
click at [64, 118] on icon "button" at bounding box center [66, 118] width 7 height 7
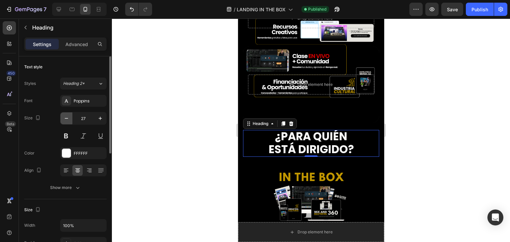
click at [64, 118] on icon "button" at bounding box center [66, 118] width 7 height 7
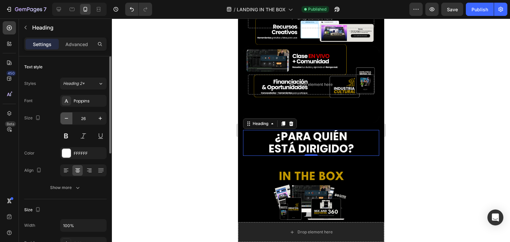
click at [64, 118] on icon "button" at bounding box center [66, 118] width 7 height 7
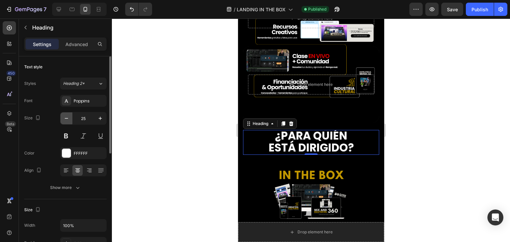
click at [64, 118] on icon "button" at bounding box center [66, 118] width 7 height 7
type input "23"
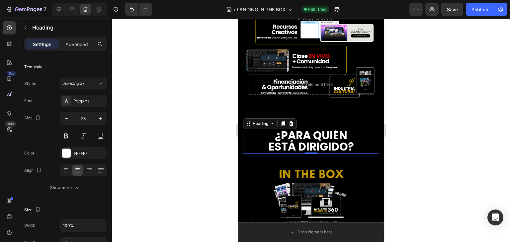
click at [203, 139] on div at bounding box center [311, 131] width 398 height 224
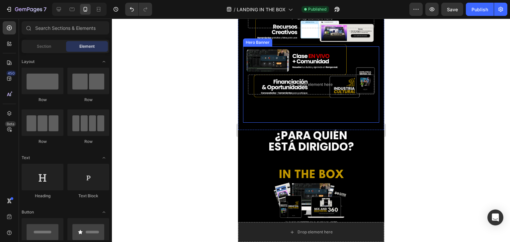
click at [299, 139] on strong "ESTÁ DIRIGIDO?" at bounding box center [310, 147] width 85 height 16
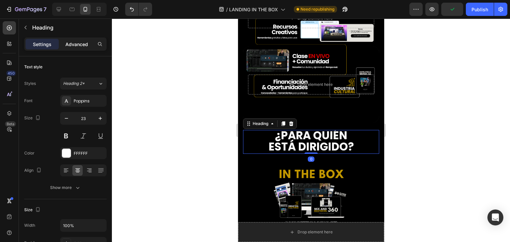
click at [81, 48] on div "Advanced" at bounding box center [76, 44] width 33 height 11
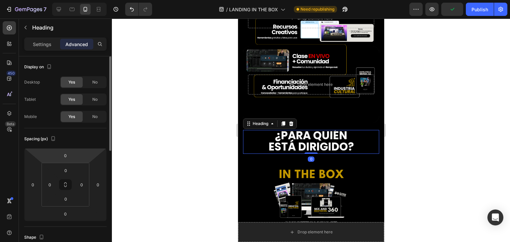
click at [75, 0] on html "7 Version history / LANDING IN THE BOX Need republishing Preview Publish 450 Be…" at bounding box center [255, 0] width 510 height 0
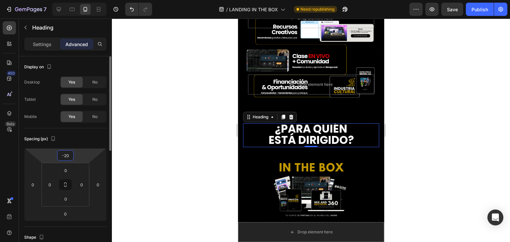
type input "-2"
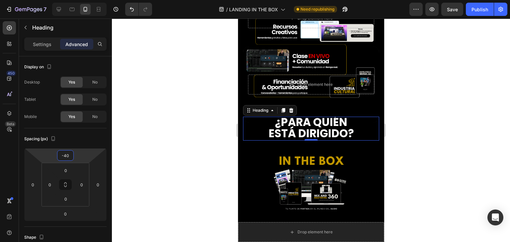
type input "-40"
click at [437, 109] on div at bounding box center [311, 131] width 398 height 224
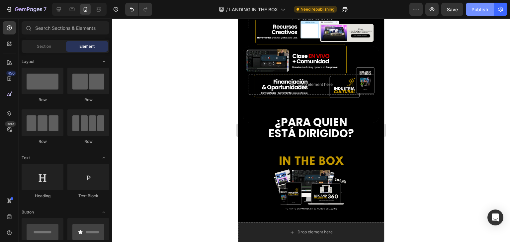
click at [482, 13] on button "Publish" at bounding box center [480, 9] width 28 height 13
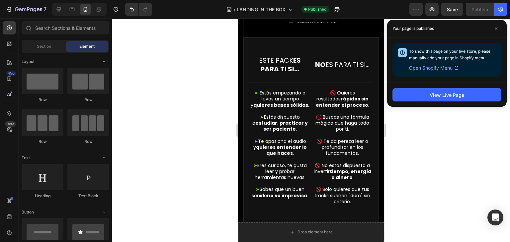
scroll to position [589, 0]
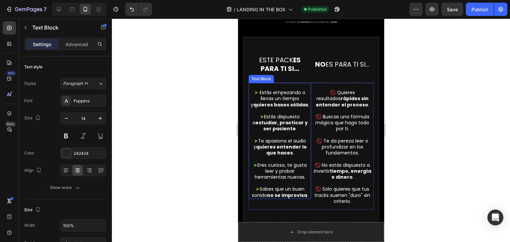
click at [286, 146] on strong "quieres entender lo que haces" at bounding box center [281, 150] width 51 height 13
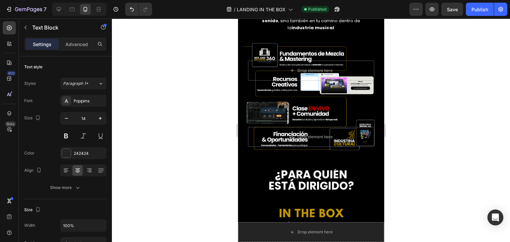
scroll to position [323, 0]
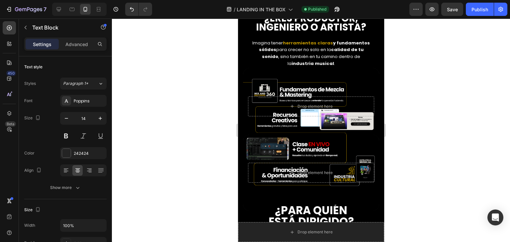
click at [415, 86] on div at bounding box center [311, 131] width 398 height 224
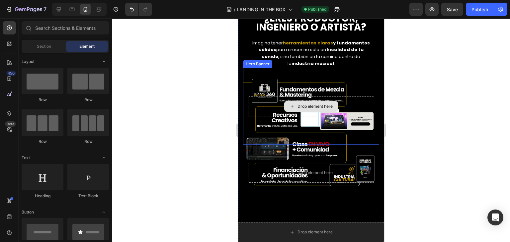
scroll to position [189, 0]
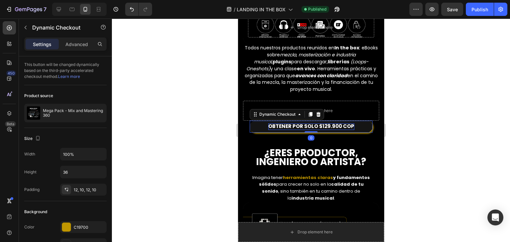
click at [314, 126] on span "OBTENER POR SOLO $129.900 COP" at bounding box center [311, 126] width 86 height 7
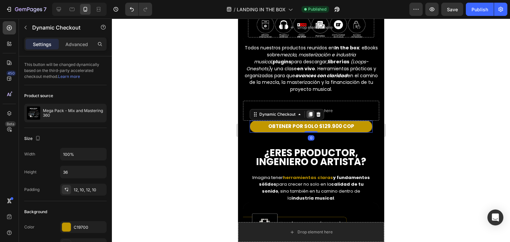
click at [308, 113] on icon at bounding box center [310, 114] width 4 height 5
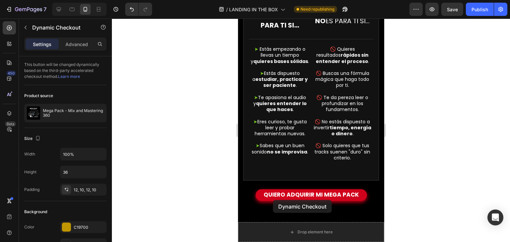
scroll to position [658, 0]
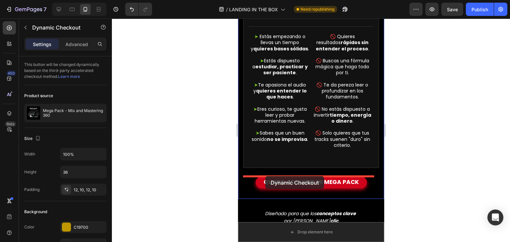
drag, startPoint x: 252, startPoint y: 63, endPoint x: 265, endPoint y: 176, distance: 113.6
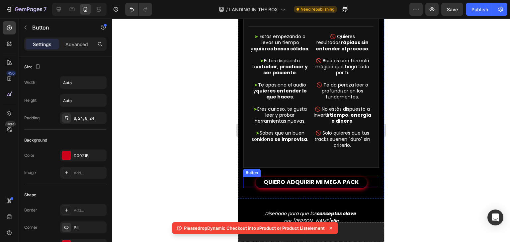
click at [263, 185] on link "QUIERO ADQUIRIR MI MEGA PACK" at bounding box center [310, 183] width 111 height 12
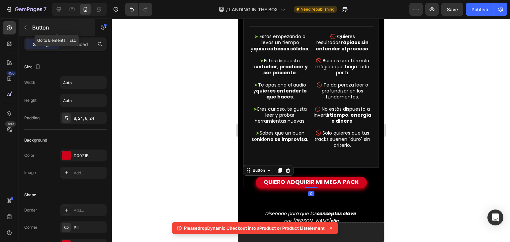
click at [27, 30] on icon "button" at bounding box center [25, 27] width 5 height 5
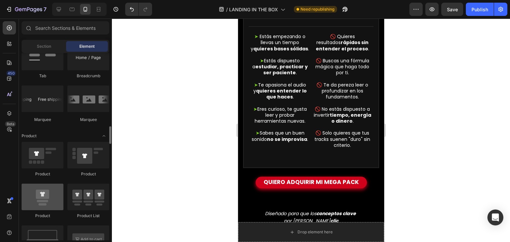
scroll to position [894, 0]
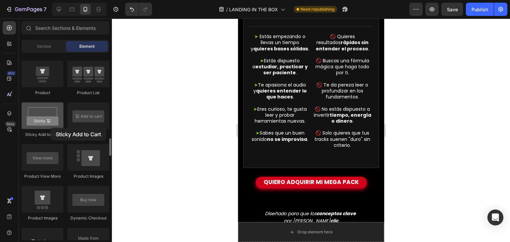
drag, startPoint x: 45, startPoint y: 131, endPoint x: 46, endPoint y: 128, distance: 3.9
click at [46, 128] on div "Sticky Add to Cart" at bounding box center [43, 120] width 42 height 35
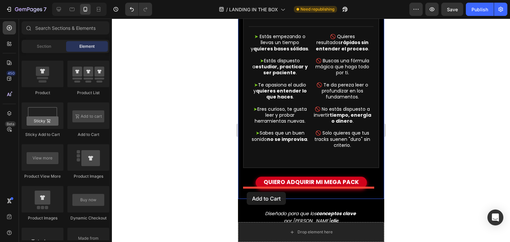
drag, startPoint x: 321, startPoint y: 142, endPoint x: 246, endPoint y: 192, distance: 89.7
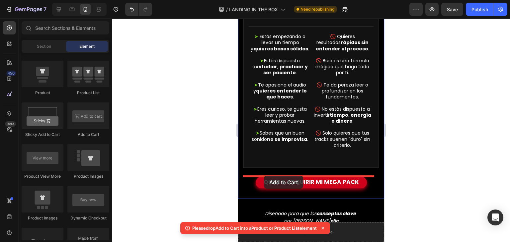
drag, startPoint x: 322, startPoint y: 136, endPoint x: 264, endPoint y: 176, distance: 71.0
drag, startPoint x: 283, startPoint y: 104, endPoint x: 261, endPoint y: 181, distance: 79.9
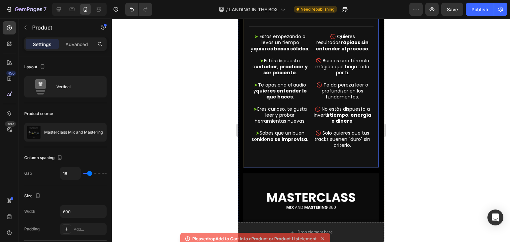
scroll to position [792, 0]
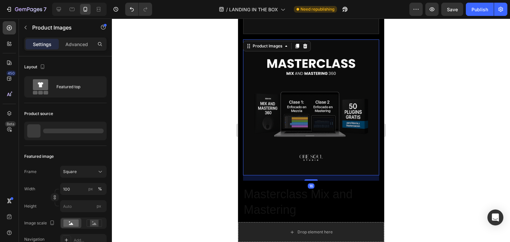
click at [334, 115] on img at bounding box center [311, 107] width 136 height 136
click at [305, 47] on icon at bounding box center [305, 46] width 4 height 5
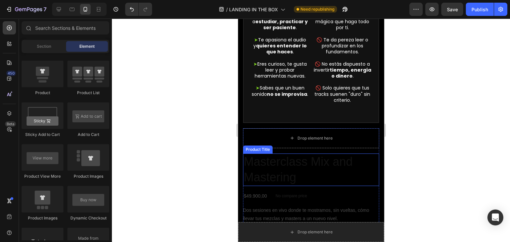
scroll to position [701, 0]
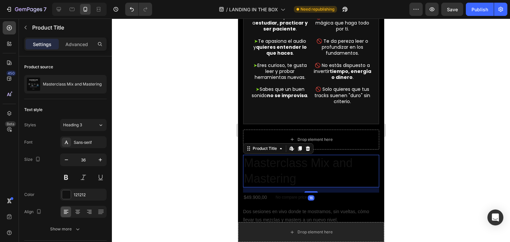
click at [301, 178] on h2 "Masterclass Mix and Mastering" at bounding box center [311, 171] width 136 height 33
click at [309, 148] on icon at bounding box center [307, 148] width 5 height 5
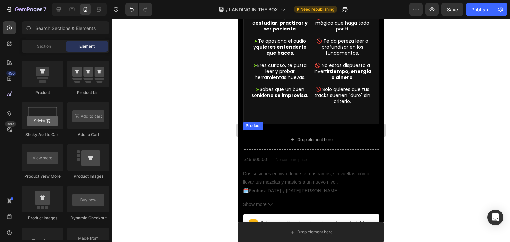
click at [308, 172] on p "Dos sesiones en vivo donde te mostramos, sin vueltas, cómo llevar tus mezclas y…" at bounding box center [306, 178] width 126 height 14
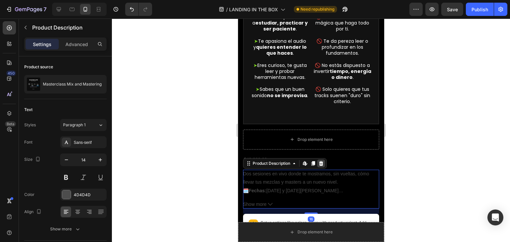
click at [322, 165] on icon at bounding box center [321, 163] width 4 height 5
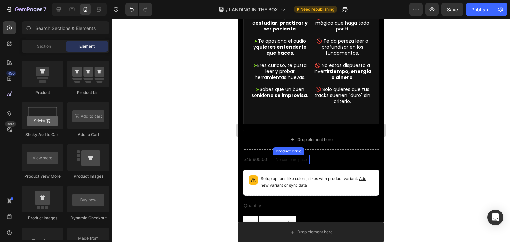
click at [304, 163] on div "No compare price" at bounding box center [290, 159] width 37 height 9
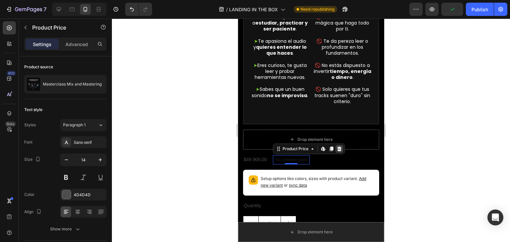
click at [335, 149] on div at bounding box center [339, 149] width 8 height 8
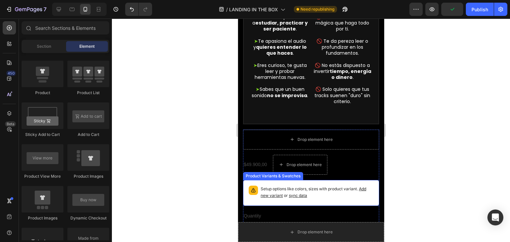
click at [250, 187] on icon at bounding box center [253, 190] width 7 height 7
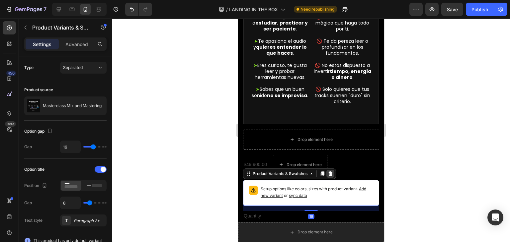
click at [328, 176] on icon at bounding box center [329, 173] width 5 height 5
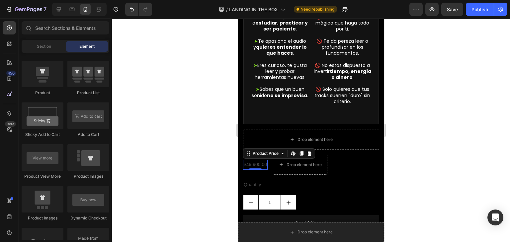
click at [255, 167] on div "$49.900,00 Product Price Edit content in Shopify 0 Product Price Edit content i…" at bounding box center [255, 165] width 25 height 10
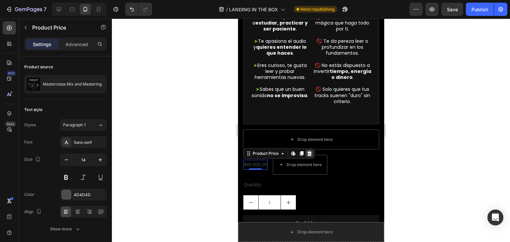
click at [310, 152] on icon at bounding box center [309, 153] width 4 height 5
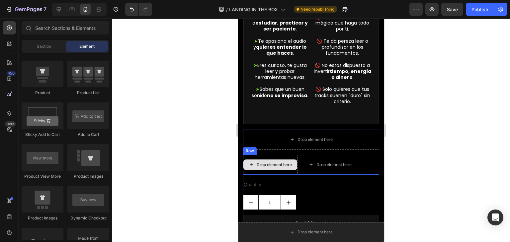
click at [278, 160] on div "Drop element here" at bounding box center [270, 165] width 54 height 11
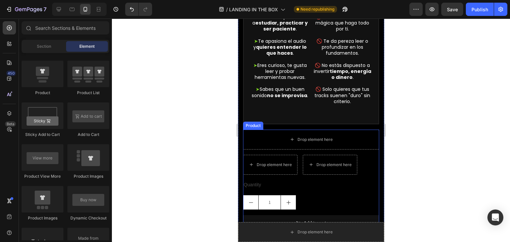
scroll to position [791, 0]
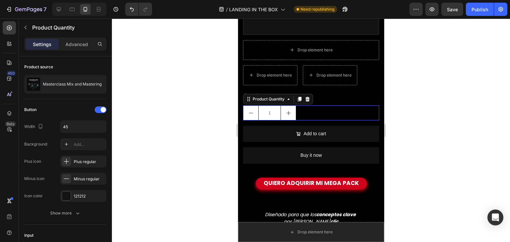
click at [265, 110] on input "1" at bounding box center [269, 113] width 23 height 14
click at [302, 99] on icon at bounding box center [298, 99] width 5 height 5
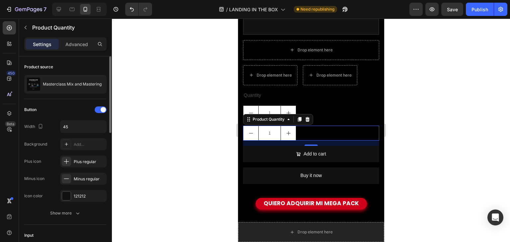
scroll to position [0, 0]
click at [306, 117] on icon at bounding box center [306, 119] width 5 height 5
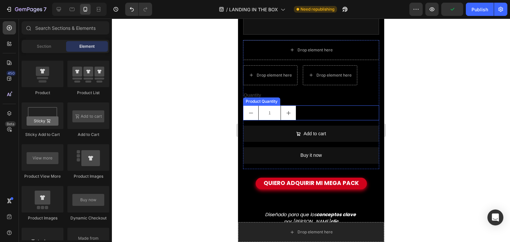
click at [294, 106] on button "increment" at bounding box center [287, 113] width 15 height 14
type input "2"
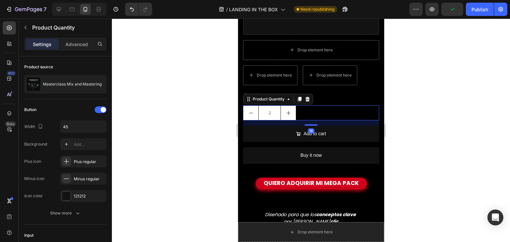
click at [307, 103] on div "Product Quantity" at bounding box center [278, 99] width 70 height 11
click at [307, 98] on icon at bounding box center [307, 99] width 4 height 5
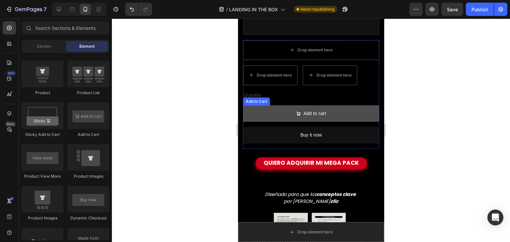
click at [284, 111] on button "Add to cart" at bounding box center [311, 114] width 136 height 16
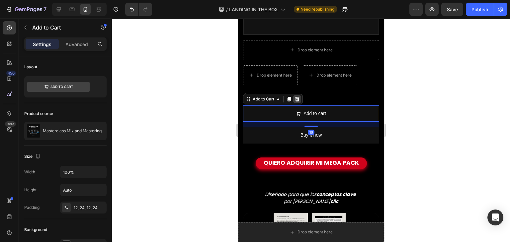
click at [295, 97] on icon at bounding box center [296, 99] width 5 height 5
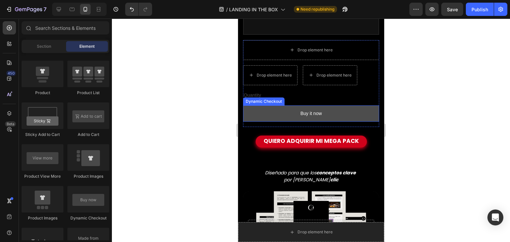
click at [285, 110] on button "Buy it now" at bounding box center [311, 114] width 136 height 16
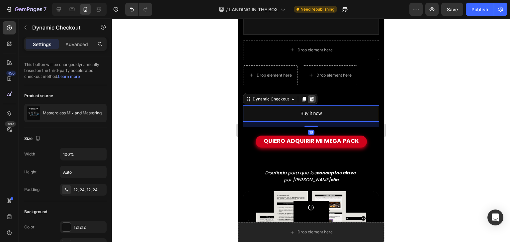
click at [311, 99] on icon at bounding box center [311, 99] width 4 height 5
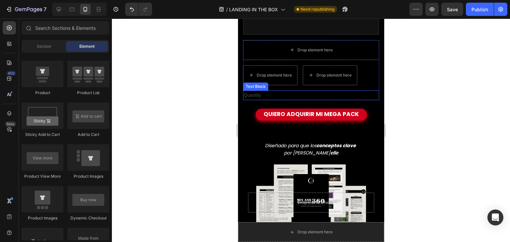
click at [260, 93] on div "Quantity" at bounding box center [311, 96] width 136 height 10
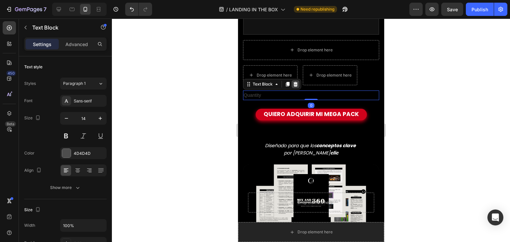
click at [295, 83] on icon at bounding box center [294, 84] width 5 height 5
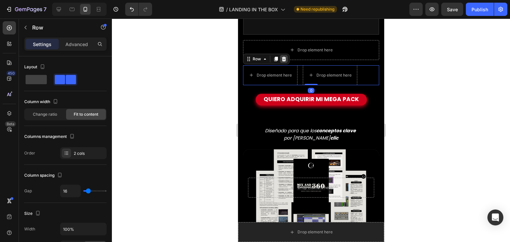
click at [283, 57] on icon at bounding box center [283, 59] width 4 height 5
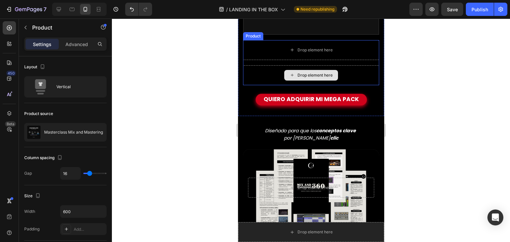
click at [262, 72] on div "Drop element here" at bounding box center [311, 75] width 136 height 20
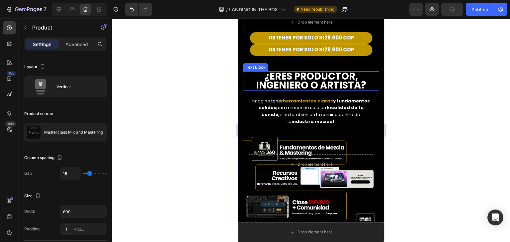
scroll to position [254, 0]
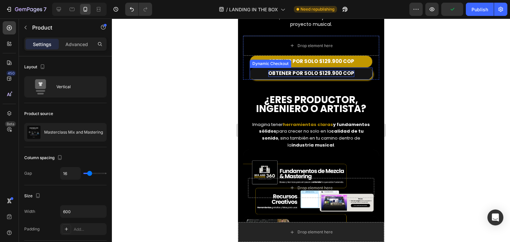
click at [273, 70] on span "OBTENER POR SOLO $129.900 COP" at bounding box center [311, 73] width 86 height 7
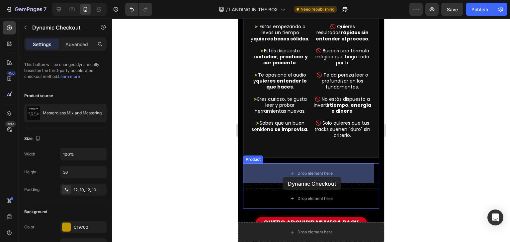
scroll to position [668, 0]
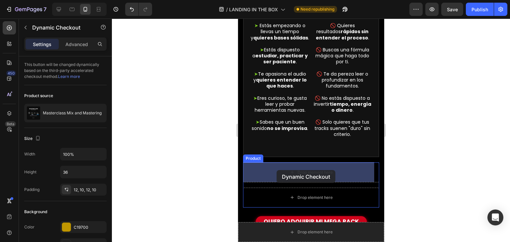
drag, startPoint x: 264, startPoint y: 59, endPoint x: 276, endPoint y: 170, distance: 112.2
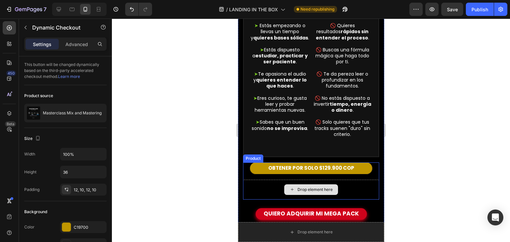
click at [290, 185] on div "Drop element here" at bounding box center [311, 190] width 54 height 11
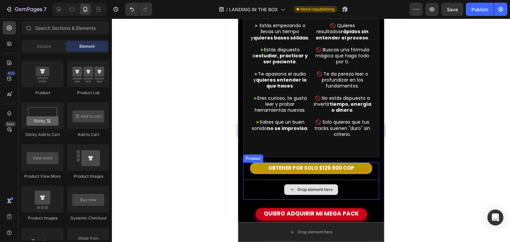
scroll to position [696, 0]
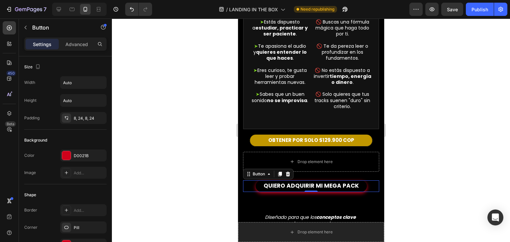
click at [260, 183] on link "QUIERO ADQUIRIR MI MEGA PACK" at bounding box center [310, 187] width 111 height 12
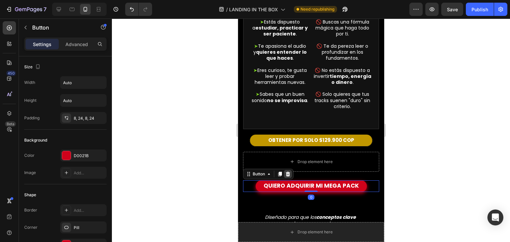
click at [288, 174] on icon at bounding box center [287, 174] width 5 height 5
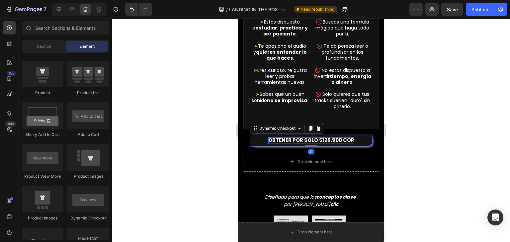
click at [316, 139] on span "OBTENER POR SOLO $129.900 COP" at bounding box center [311, 140] width 86 height 7
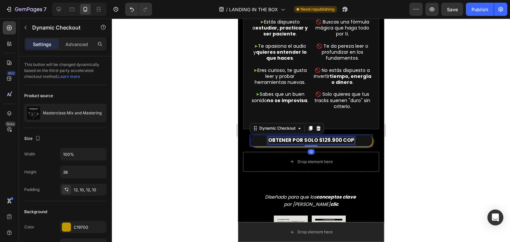
click at [316, 139] on span "OBTENER POR SOLO $129.900 COP" at bounding box center [311, 140] width 86 height 7
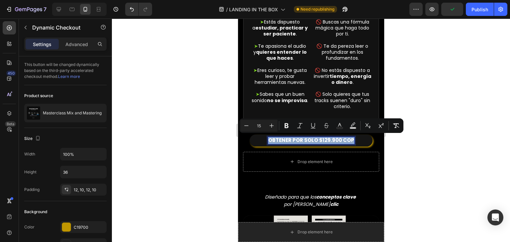
drag, startPoint x: 348, startPoint y: 139, endPoint x: 251, endPoint y: 143, distance: 97.3
click at [251, 143] on button "OBTENER POR SOLO $129.900 COP" at bounding box center [310, 141] width 123 height 12
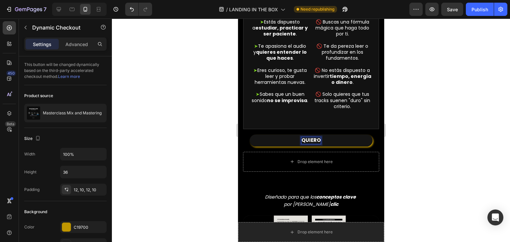
click at [249, 135] on button "QUIERO" at bounding box center [310, 141] width 123 height 12
click at [249, 135] on button "QUIERO ADQUIRIR" at bounding box center [310, 141] width 123 height 12
click at [249, 135] on button "QUIERO ADQUIRIR MI" at bounding box center [310, 141] width 123 height 12
click at [249, 135] on button "QUIERO ACCEDER" at bounding box center [310, 141] width 123 height 12
click at [249, 135] on button "QUIERO ACCEDER A" at bounding box center [310, 141] width 123 height 12
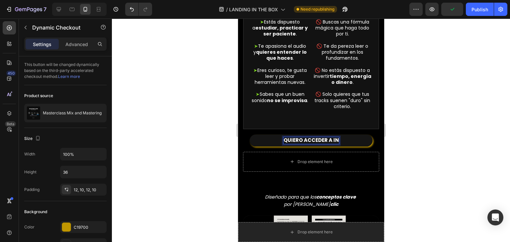
click at [249, 135] on button "QUIERO ACCEDER A IN" at bounding box center [310, 141] width 123 height 12
click at [249, 135] on button "QUIERO ACCEDER A IN THE" at bounding box center [310, 141] width 123 height 12
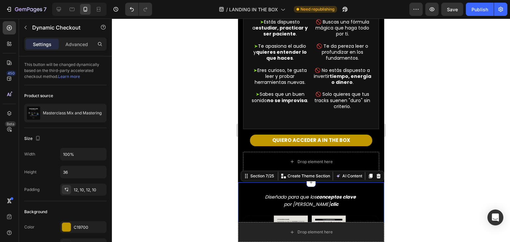
click at [242, 184] on div "Diseñado para que los conceptos clave por fin hagan clic Text Block Drop elemen…" at bounding box center [311, 241] width 146 height 117
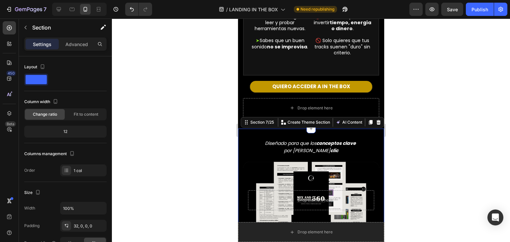
scroll to position [753, 0]
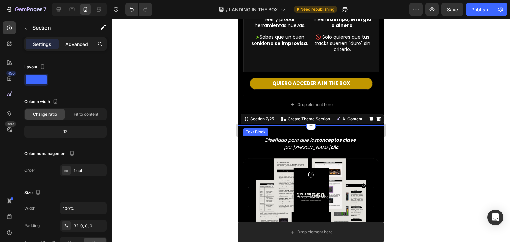
click at [85, 44] on p "Advanced" at bounding box center [76, 44] width 23 height 7
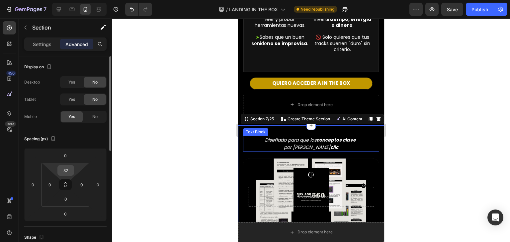
click at [65, 173] on input "32" at bounding box center [65, 171] width 13 height 10
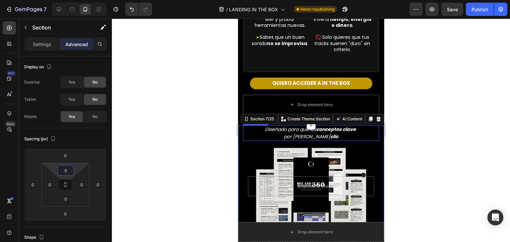
type input "0"
click at [226, 83] on div at bounding box center [311, 131] width 398 height 224
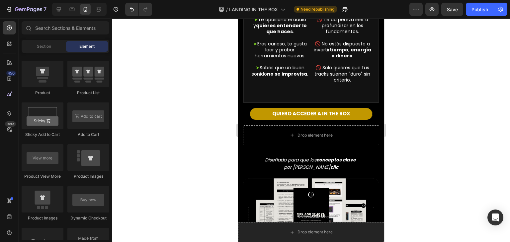
scroll to position [723, 0]
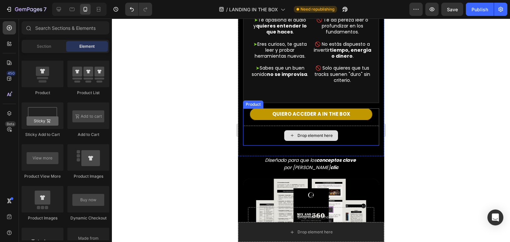
click at [268, 133] on div "Drop element here" at bounding box center [311, 136] width 136 height 20
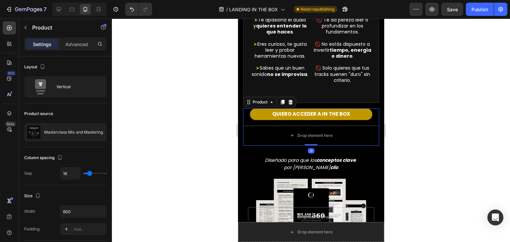
click at [213, 159] on div at bounding box center [311, 131] width 398 height 224
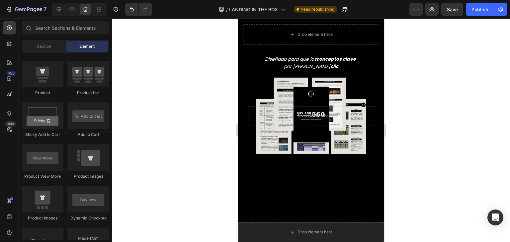
scroll to position [490, 0]
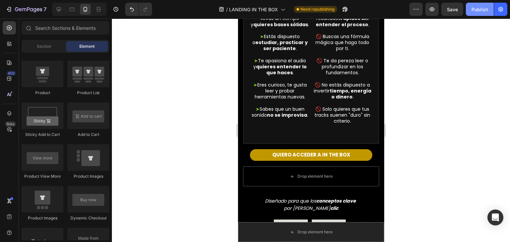
click at [483, 9] on div "Publish" at bounding box center [479, 9] width 17 height 7
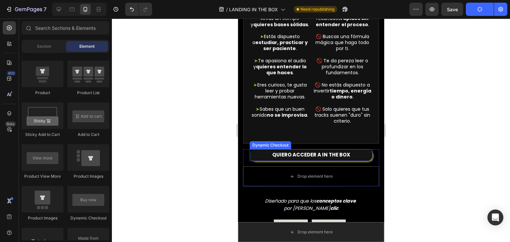
scroll to position [639, 0]
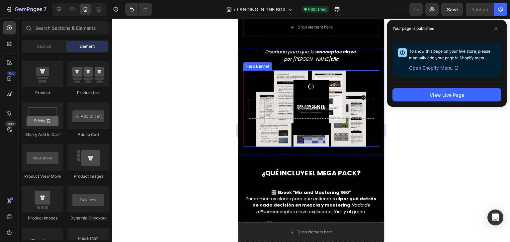
click at [290, 125] on div "Background Image" at bounding box center [311, 108] width 136 height 77
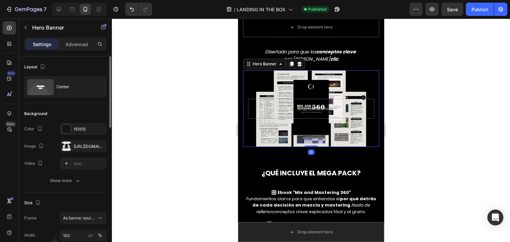
click at [74, 139] on div "The changes might be hidden by the image and the video. Color 151515 Image [URL…" at bounding box center [65, 146] width 82 height 46
click at [74, 144] on div "[URL][DOMAIN_NAME]" at bounding box center [83, 147] width 19 height 6
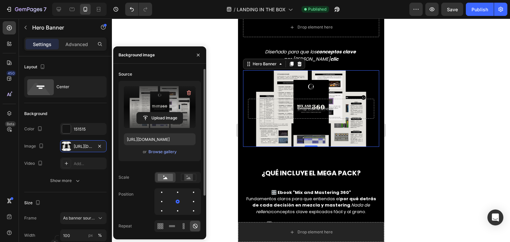
click at [155, 111] on label at bounding box center [160, 107] width 72 height 42
click at [155, 113] on input "file" at bounding box center [160, 118] width 46 height 11
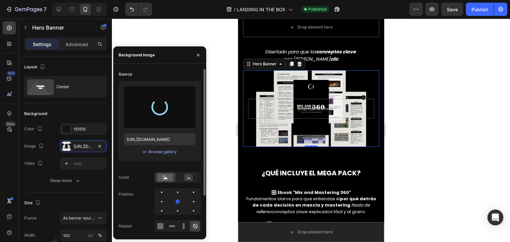
type input "[URL][DOMAIN_NAME]"
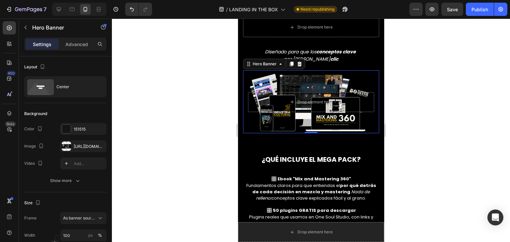
click at [221, 81] on div at bounding box center [311, 131] width 398 height 224
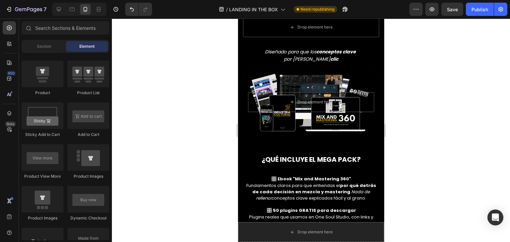
click at [221, 81] on div at bounding box center [311, 131] width 398 height 224
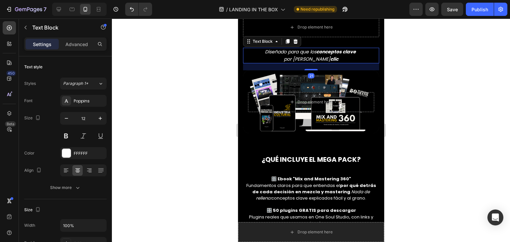
click at [308, 56] on icon "por fin hagan clic" at bounding box center [310, 59] width 54 height 7
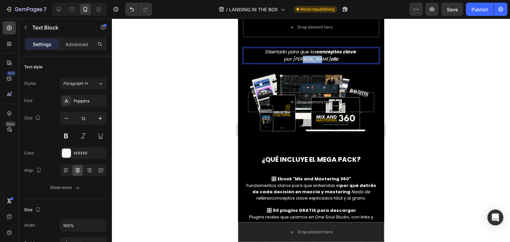
click at [308, 56] on icon "por fin hagan clic" at bounding box center [310, 59] width 54 height 7
click at [339, 59] on p "por fin hagan clic" at bounding box center [310, 59] width 135 height 7
drag, startPoint x: 339, startPoint y: 59, endPoint x: 300, endPoint y: 50, distance: 40.6
click at [300, 50] on div "Diseñado para que los conceptos clave por fin hagan clic" at bounding box center [311, 56] width 136 height 16
click at [295, 52] on icon "Diseñado para para que lo pongas en práctica, no para que lo guardes en una car…" at bounding box center [310, 55] width 127 height 14
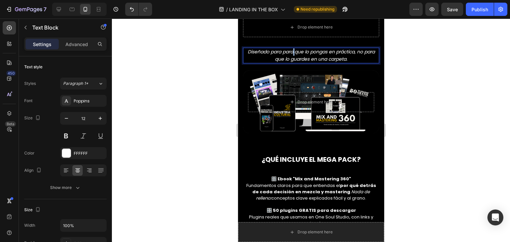
click at [295, 52] on icon "Diseñado para para que lo pongas en práctica, no para que lo guardes en una car…" at bounding box center [310, 55] width 127 height 14
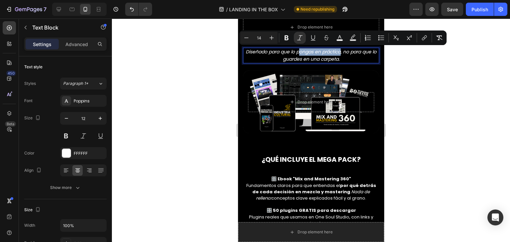
drag, startPoint x: 297, startPoint y: 51, endPoint x: 340, endPoint y: 52, distance: 42.8
click at [340, 52] on icon "Diseñado para que lo pongas en práctica, no para que lo guardes en una carpeta." at bounding box center [310, 55] width 131 height 14
click at [286, 38] on icon "Editor contextual toolbar" at bounding box center [286, 38] width 4 height 5
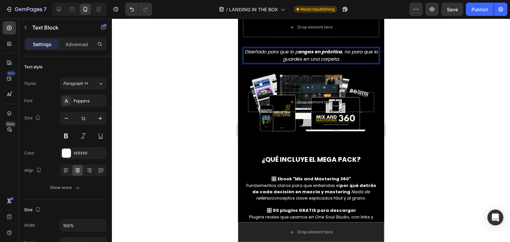
click at [340, 53] on strong "ongas en práctica" at bounding box center [320, 51] width 44 height 7
click at [134, 6] on icon "Undo/Redo" at bounding box center [131, 9] width 7 height 7
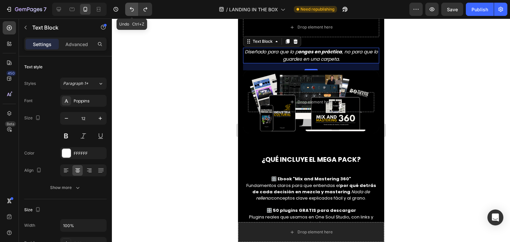
click at [134, 6] on icon "Undo/Redo" at bounding box center [131, 9] width 7 height 7
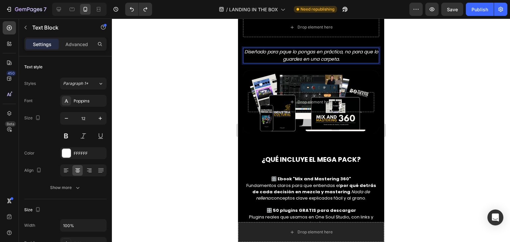
click at [339, 51] on icon "Diseñado para pque lo pongas en práctica, no para que lo guardes en una carpeta." at bounding box center [311, 55] width 134 height 14
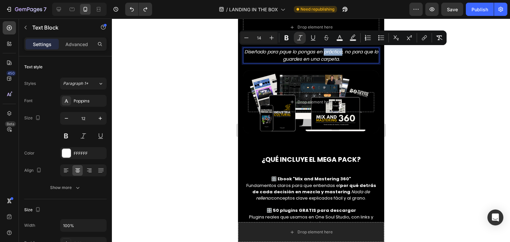
click at [346, 52] on icon "Diseñado para pque lo pongas en práctica, no para que lo guardes en una carpeta." at bounding box center [311, 55] width 134 height 14
drag, startPoint x: 349, startPoint y: 52, endPoint x: 301, endPoint y: 53, distance: 47.8
click at [301, 53] on icon "Diseñado para pque lo pongas en práctica, no para que lo guardes en una carpeta." at bounding box center [311, 55] width 134 height 14
drag, startPoint x: 287, startPoint y: 36, endPoint x: 18, endPoint y: 43, distance: 269.3
click at [287, 36] on icon "Editor contextual toolbar" at bounding box center [286, 38] width 4 height 5
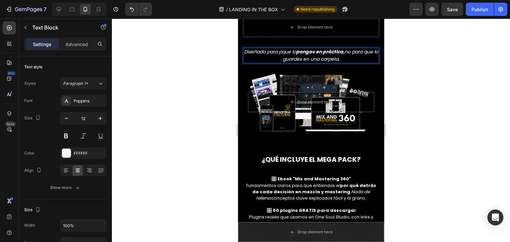
click at [215, 101] on div at bounding box center [311, 131] width 398 height 224
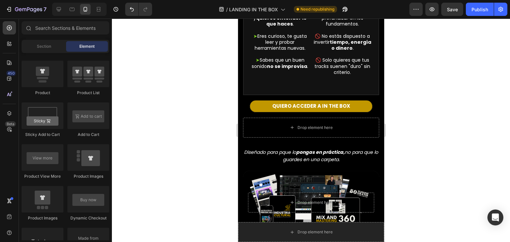
scroll to position [846, 0]
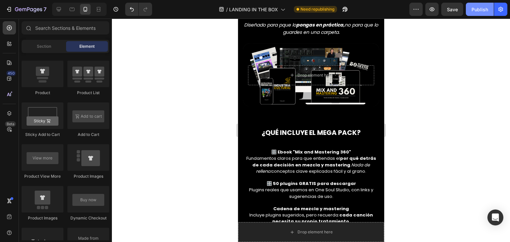
click at [477, 9] on div "Publish" at bounding box center [479, 9] width 17 height 7
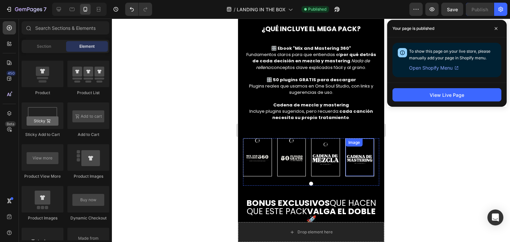
scroll to position [950, 0]
